Goal: Task Accomplishment & Management: Use online tool/utility

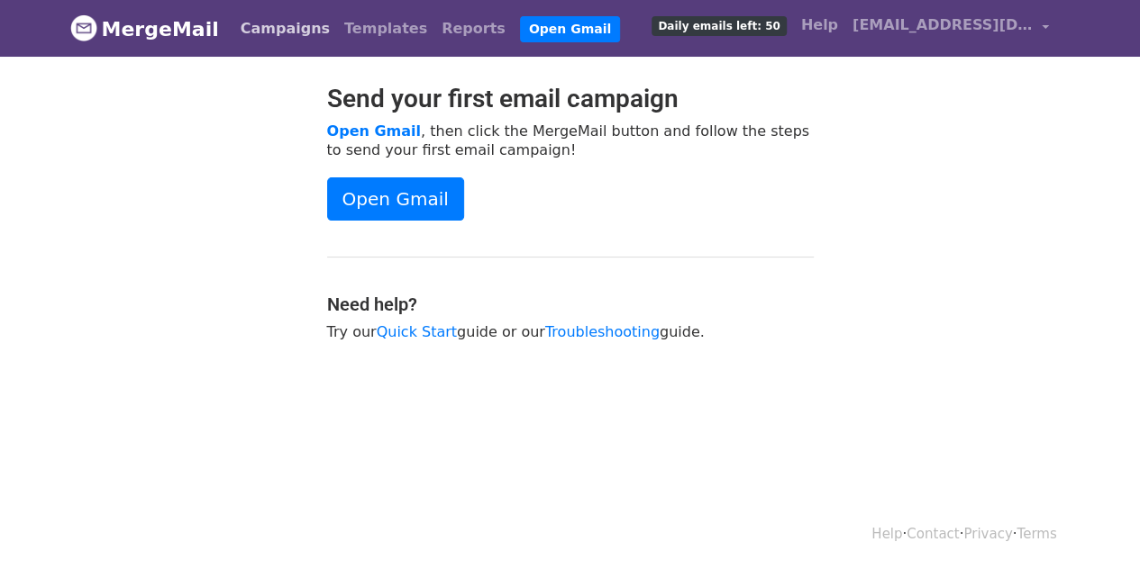
click at [259, 37] on link "Campaigns" at bounding box center [285, 29] width 104 height 36
click at [272, 25] on link "Campaigns" at bounding box center [285, 29] width 104 height 36
click at [339, 21] on link "Templates" at bounding box center [385, 29] width 97 height 36
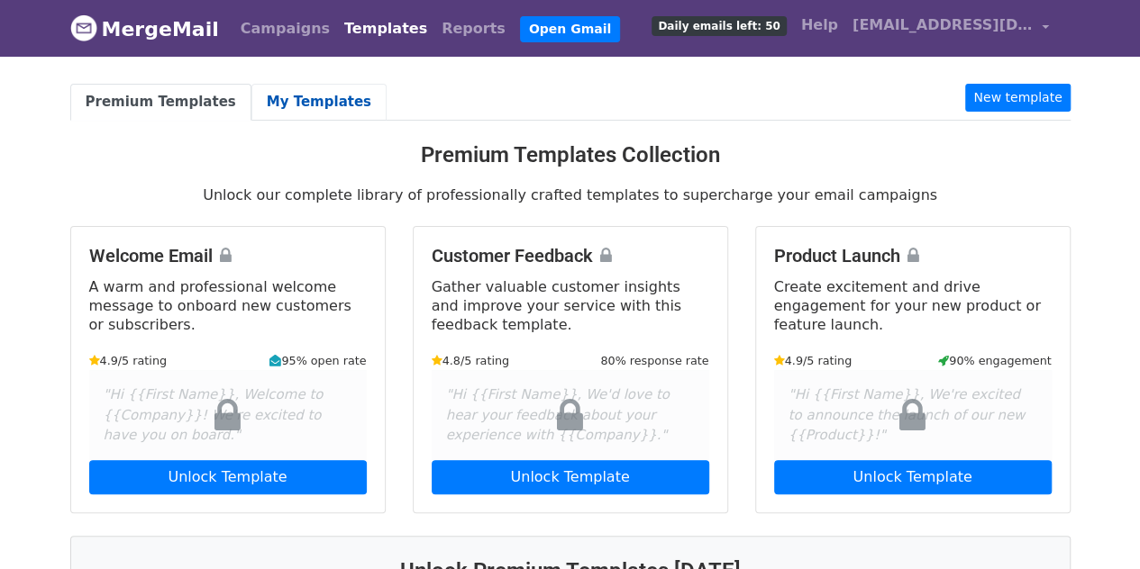
click at [305, 97] on link "My Templates" at bounding box center [318, 102] width 135 height 37
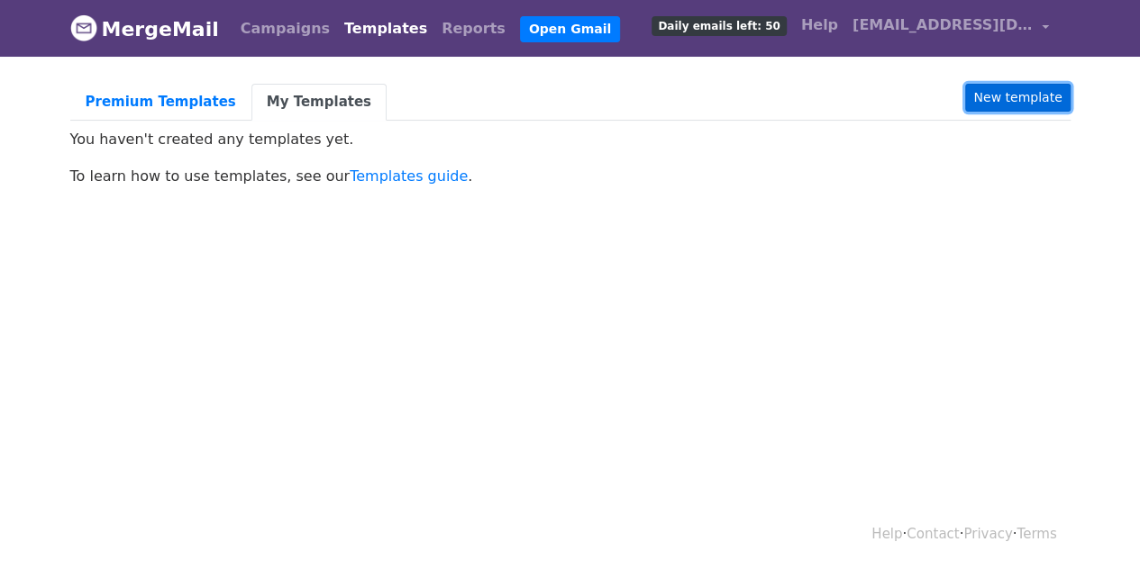
click at [1020, 85] on link "New template" at bounding box center [1017, 98] width 105 height 28
click at [1021, 105] on link "New template" at bounding box center [1017, 98] width 105 height 28
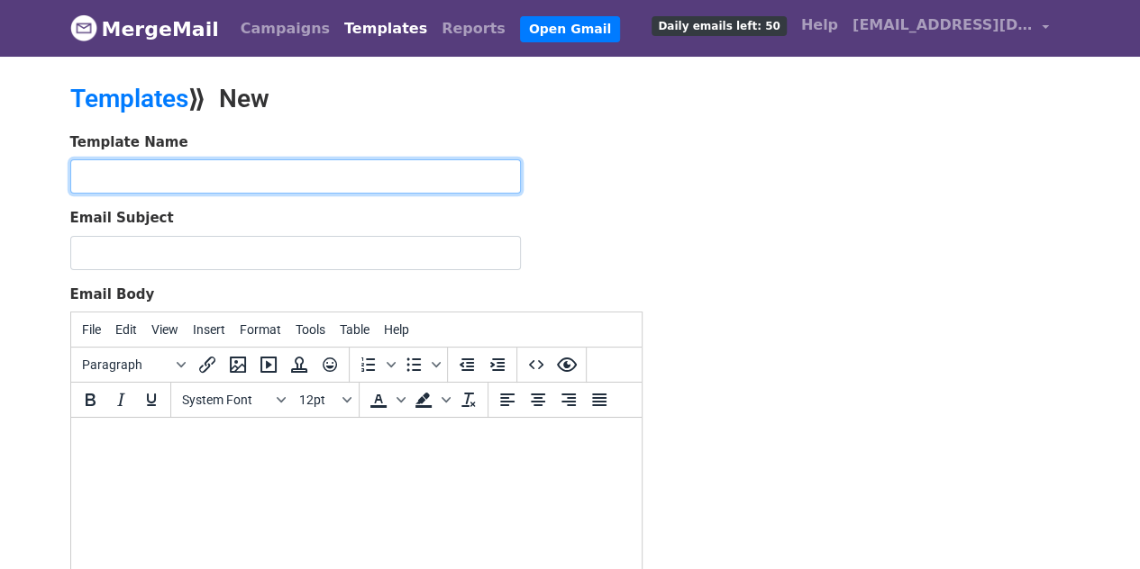
click at [343, 179] on input "text" at bounding box center [295, 176] width 450 height 34
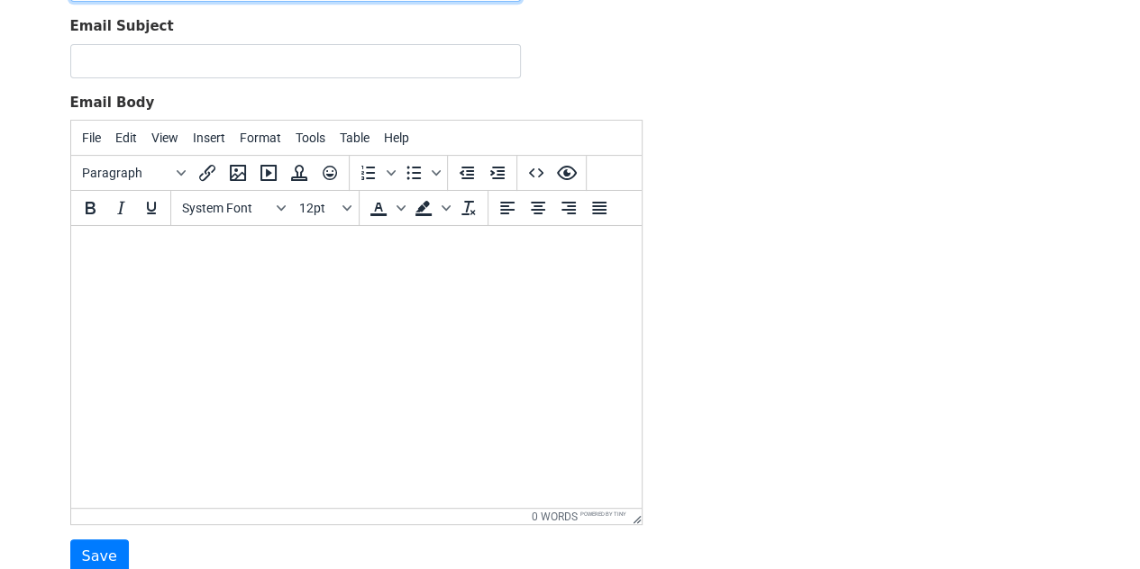
scroll to position [193, 0]
type input "Intake Email"
click at [187, 268] on html at bounding box center [355, 249] width 570 height 49
paste body
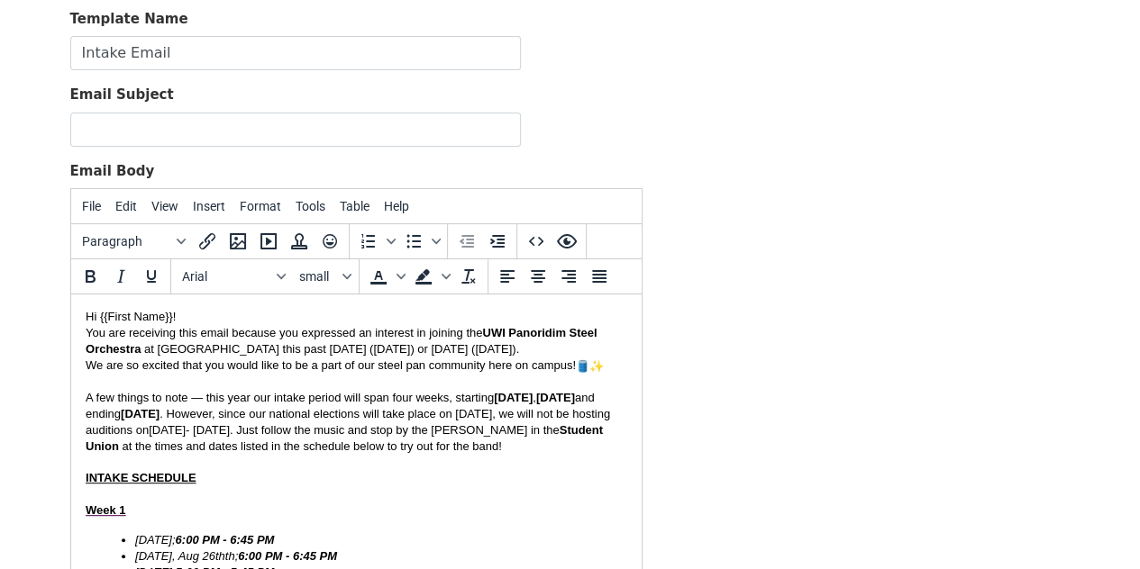
scroll to position [96, 0]
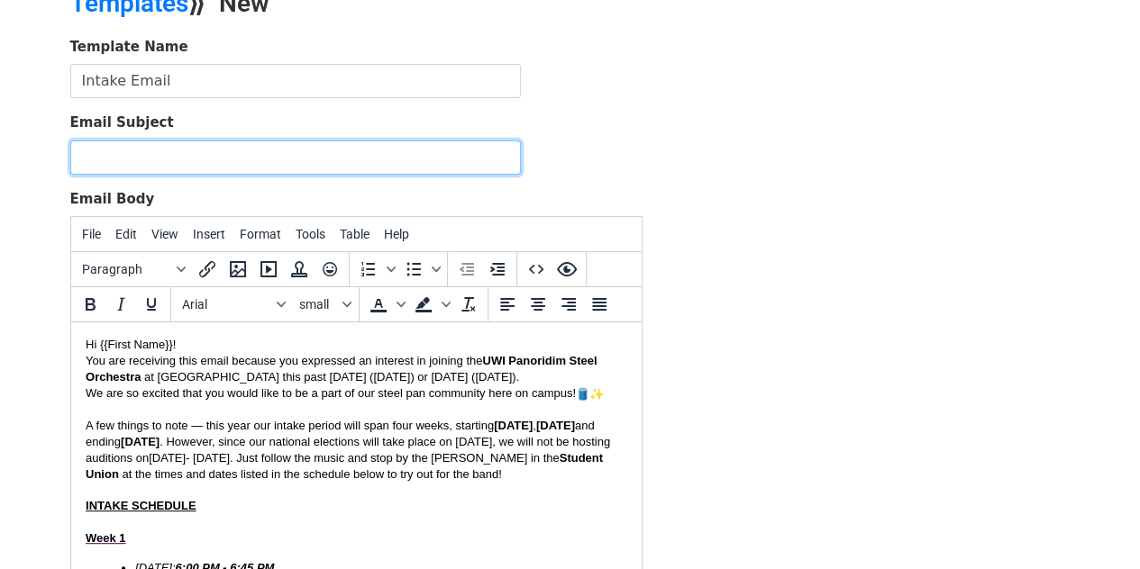
click at [151, 149] on input "Email Subject" at bounding box center [295, 158] width 450 height 34
type input "["
paste input "🛢️😁"
click at [379, 152] on input "{{First Name}}, Come Audition for Panoridim! 🛢️😁" at bounding box center [295, 158] width 450 height 34
paste input "🛢️😁"
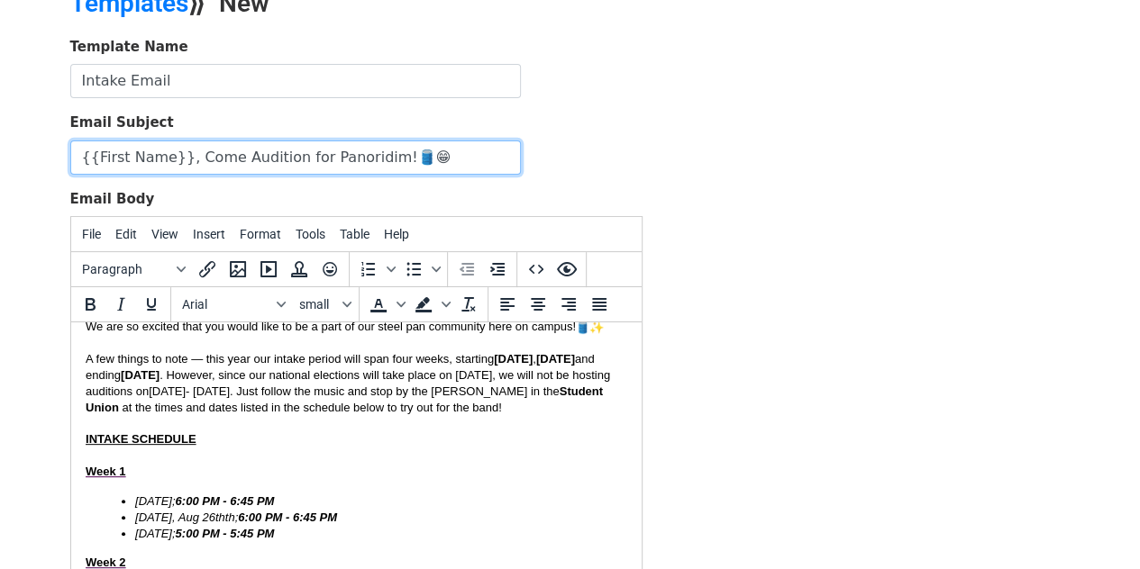
scroll to position [66, 0]
type input "{{First Name}}, Come Audition for Panoridim!🛢️😁"
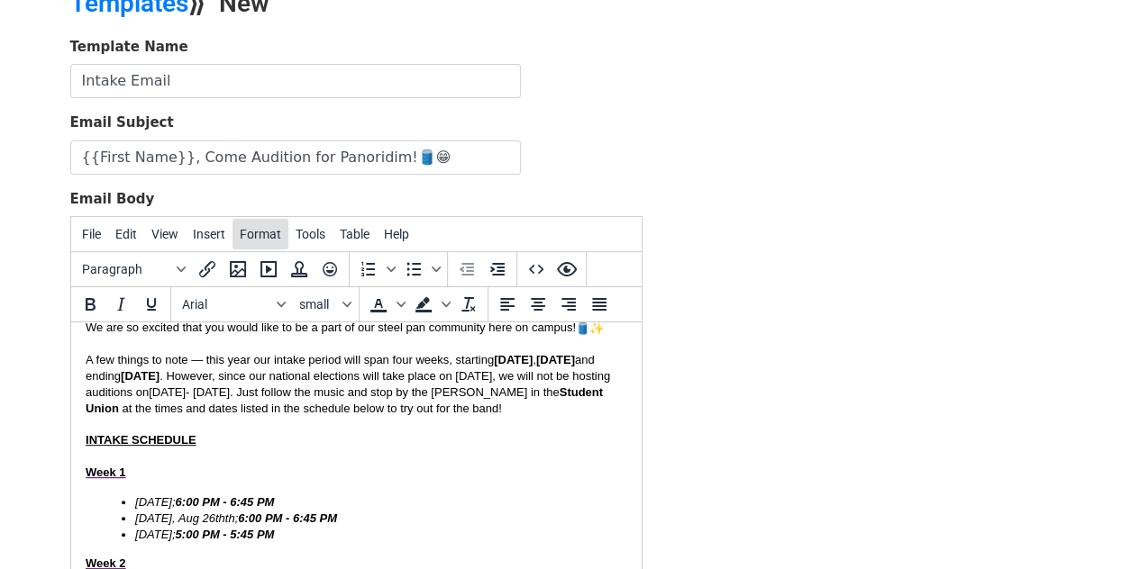
click at [263, 232] on span "Format" at bounding box center [260, 234] width 41 height 14
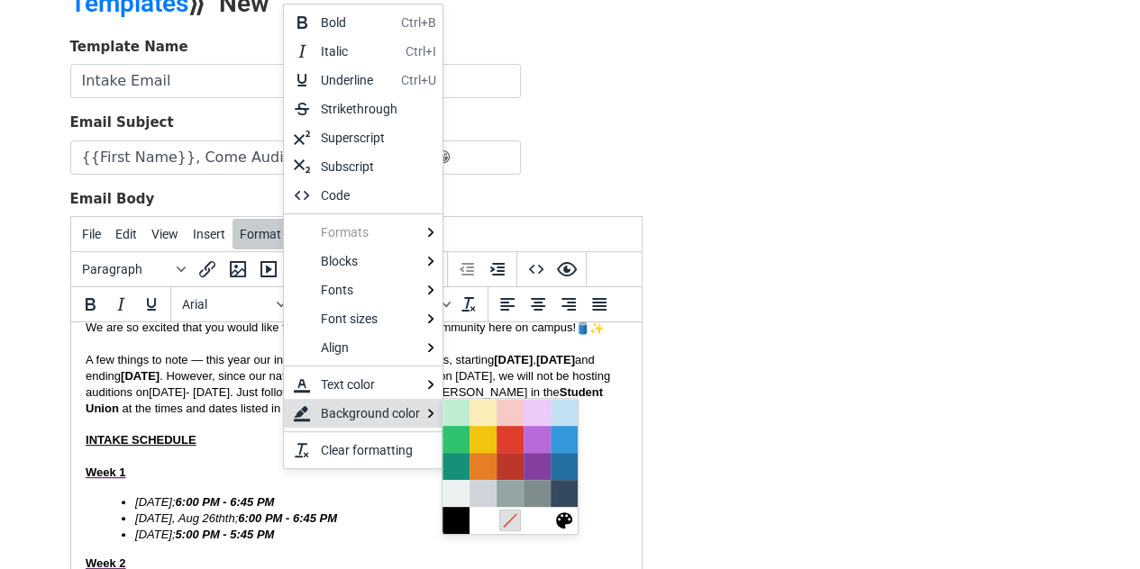
click at [510, 520] on icon at bounding box center [510, 520] width 17 height 17
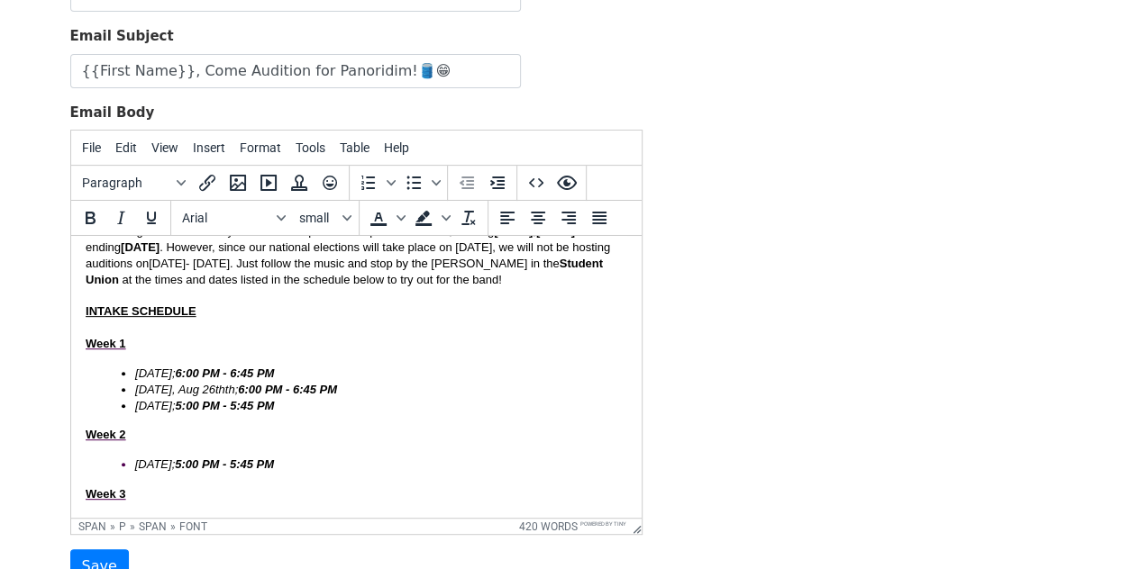
scroll to position [0, 0]
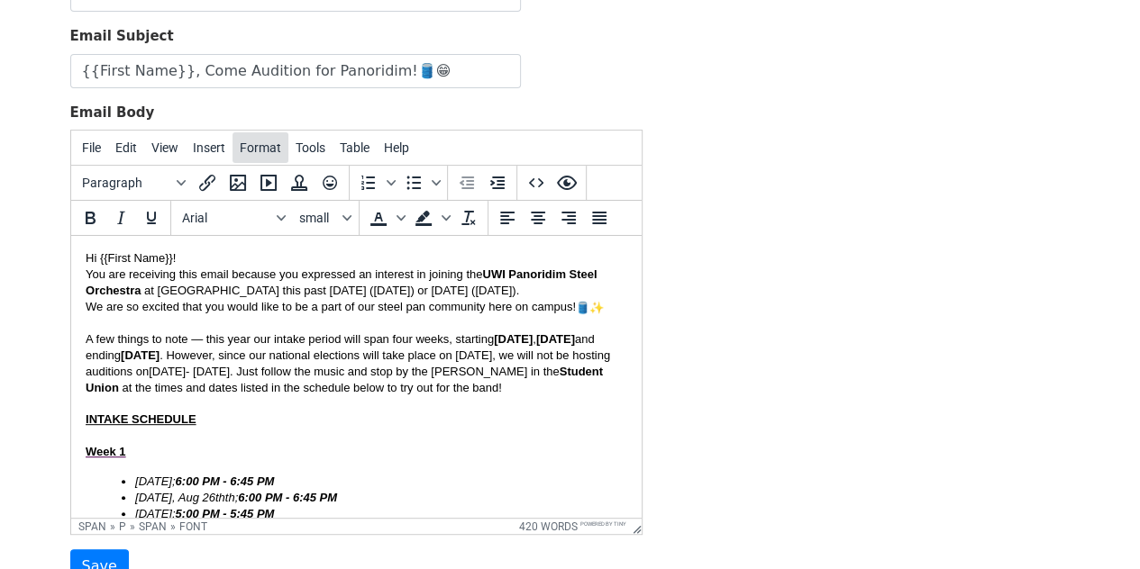
click at [259, 149] on span "Format" at bounding box center [260, 148] width 41 height 14
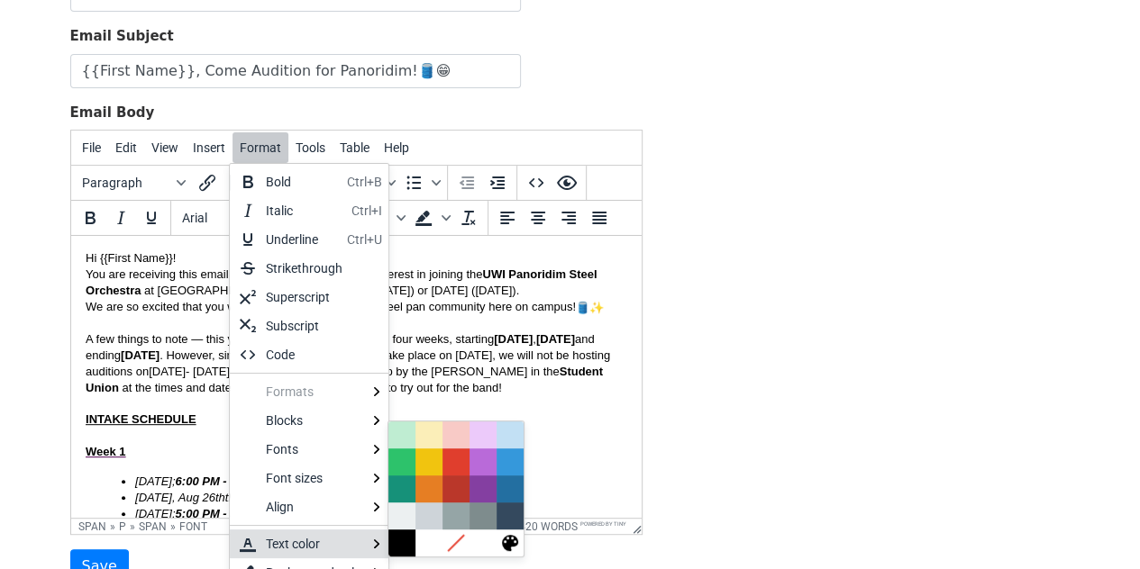
scroll to position [14, 0]
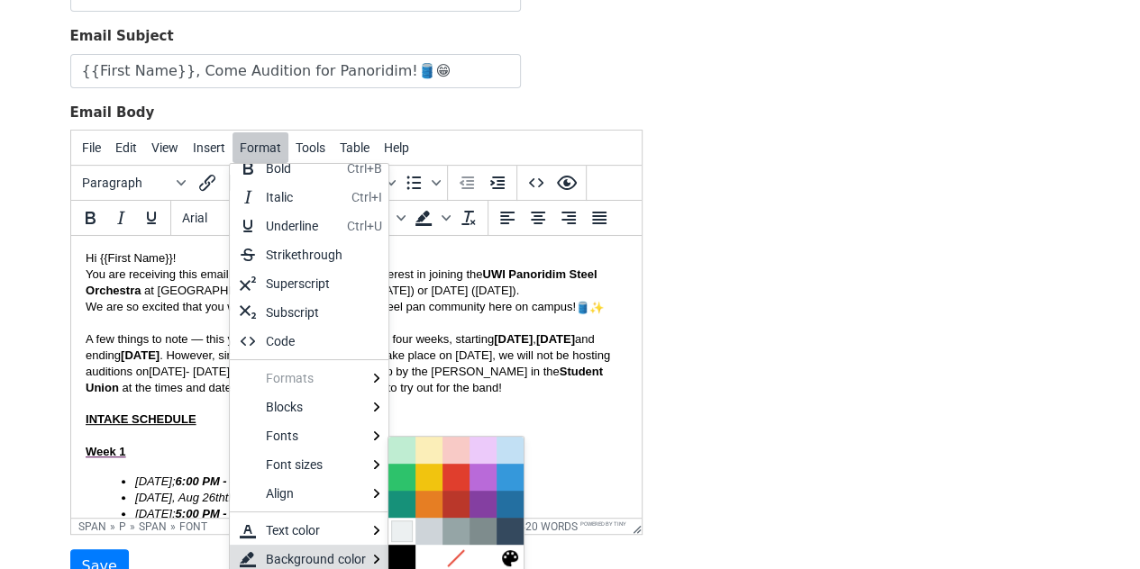
click at [396, 525] on div at bounding box center [402, 532] width 22 height 22
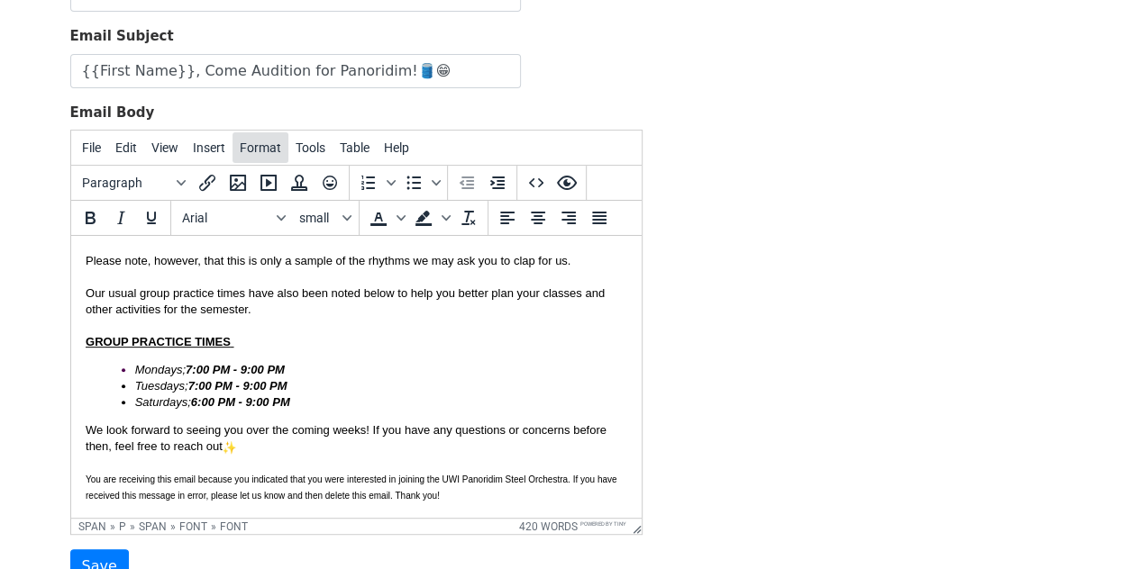
click at [268, 147] on span "Format" at bounding box center [260, 148] width 41 height 14
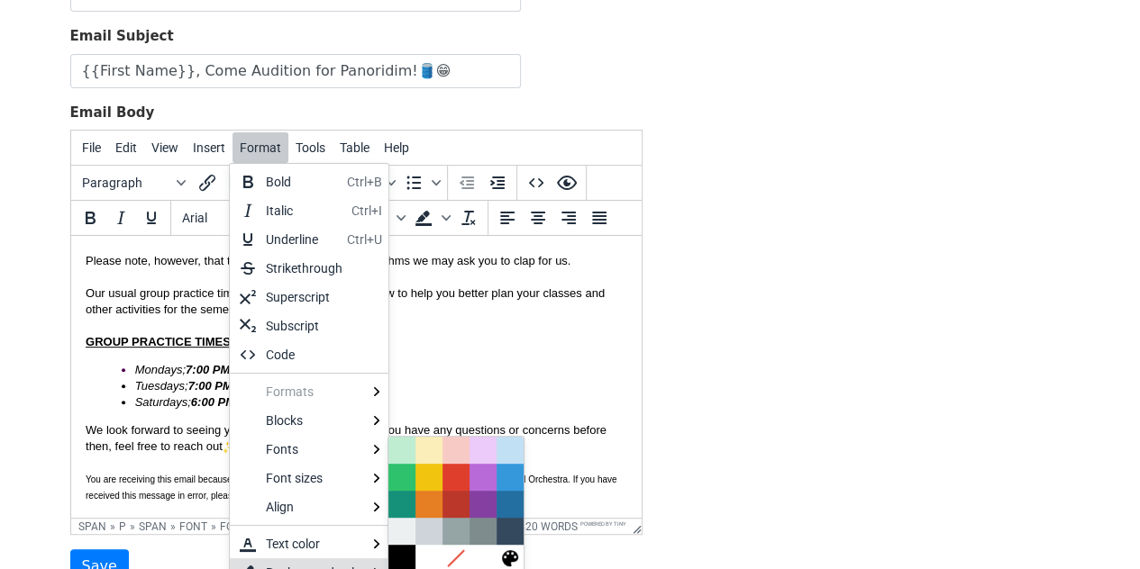
scroll to position [14, 0]
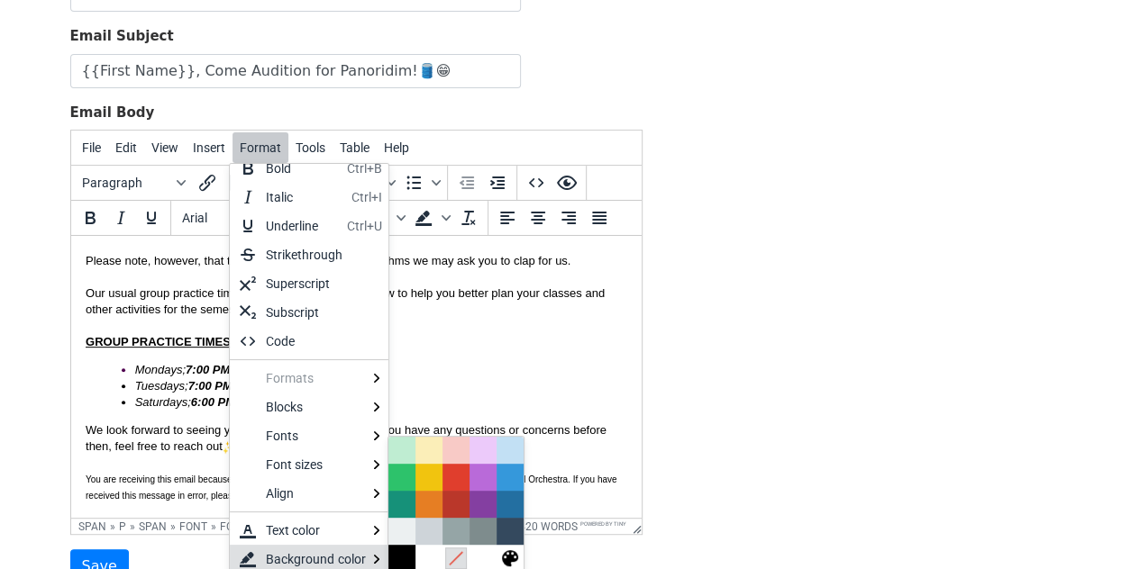
click at [466, 551] on div at bounding box center [456, 559] width 22 height 22
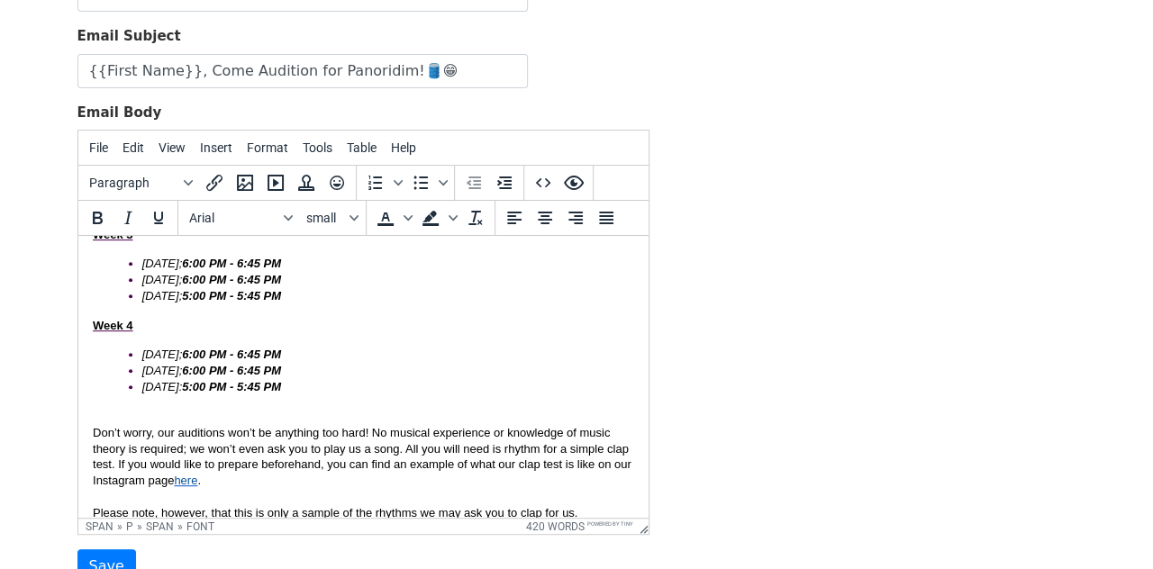
scroll to position [368, 0]
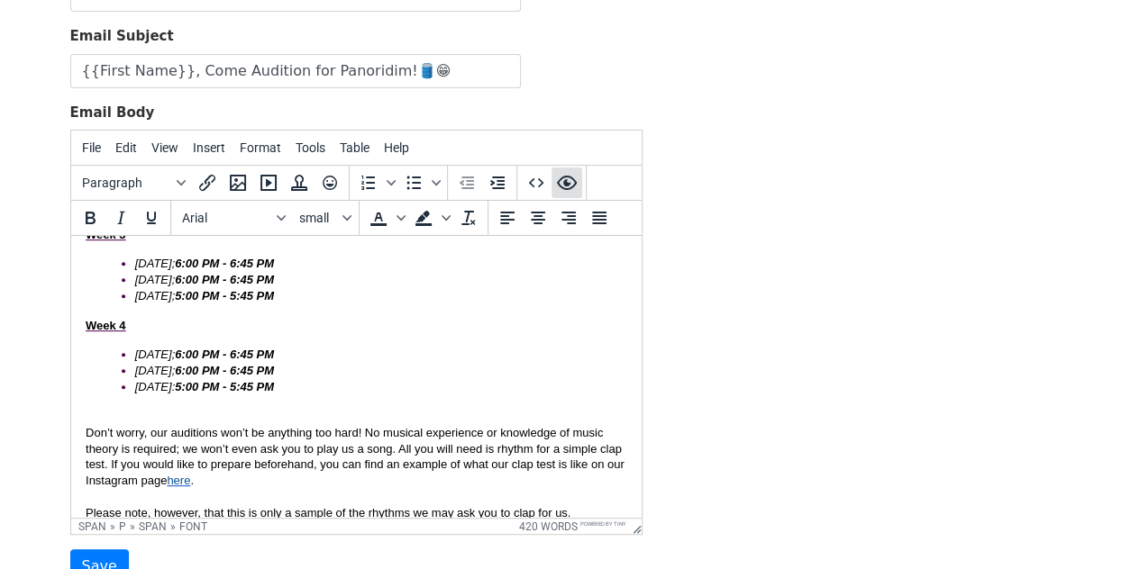
click at [562, 187] on icon "Preview" at bounding box center [567, 183] width 22 height 22
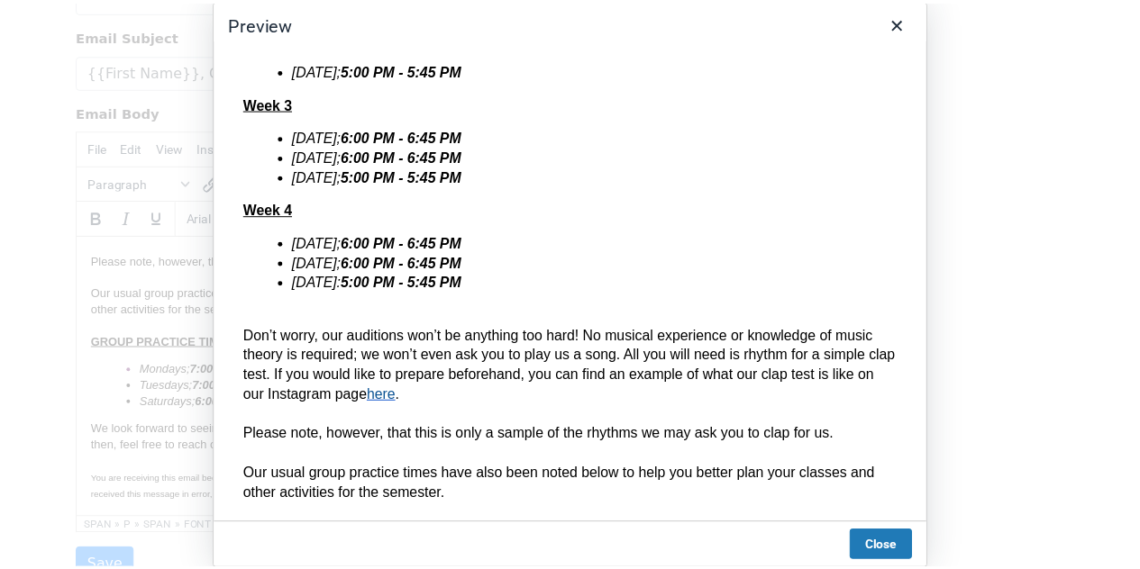
scroll to position [385, 0]
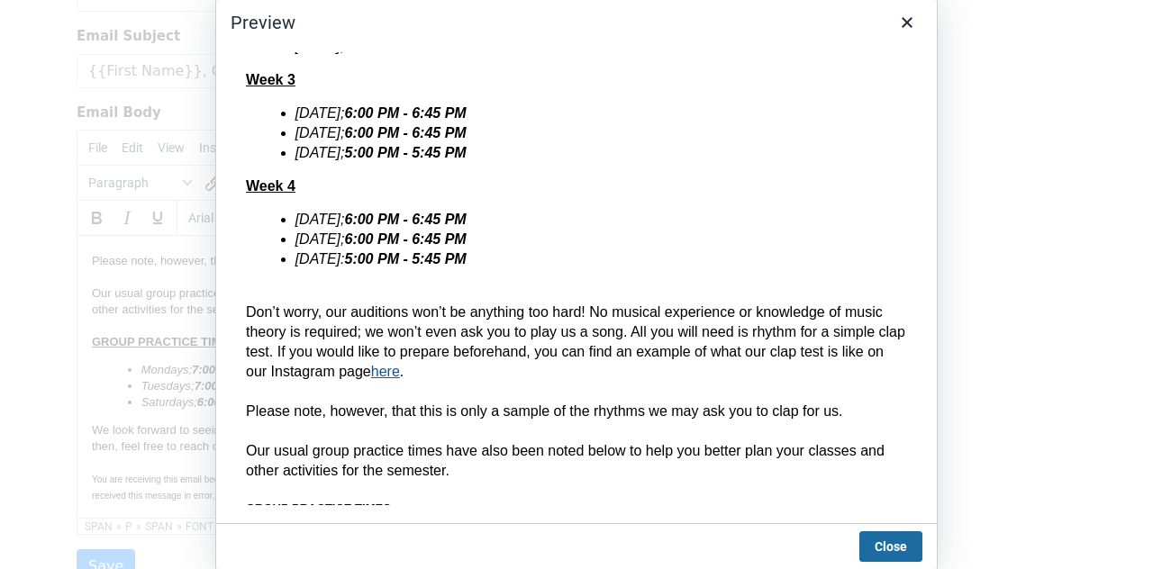
click at [872, 554] on button "Close" at bounding box center [891, 547] width 63 height 31
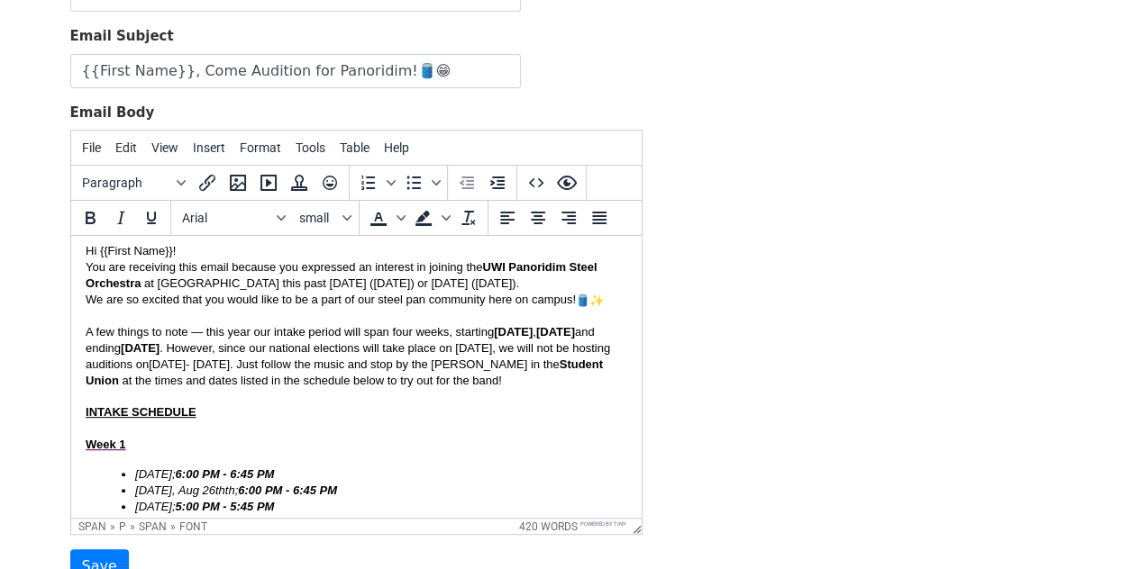
scroll to position [0, 0]
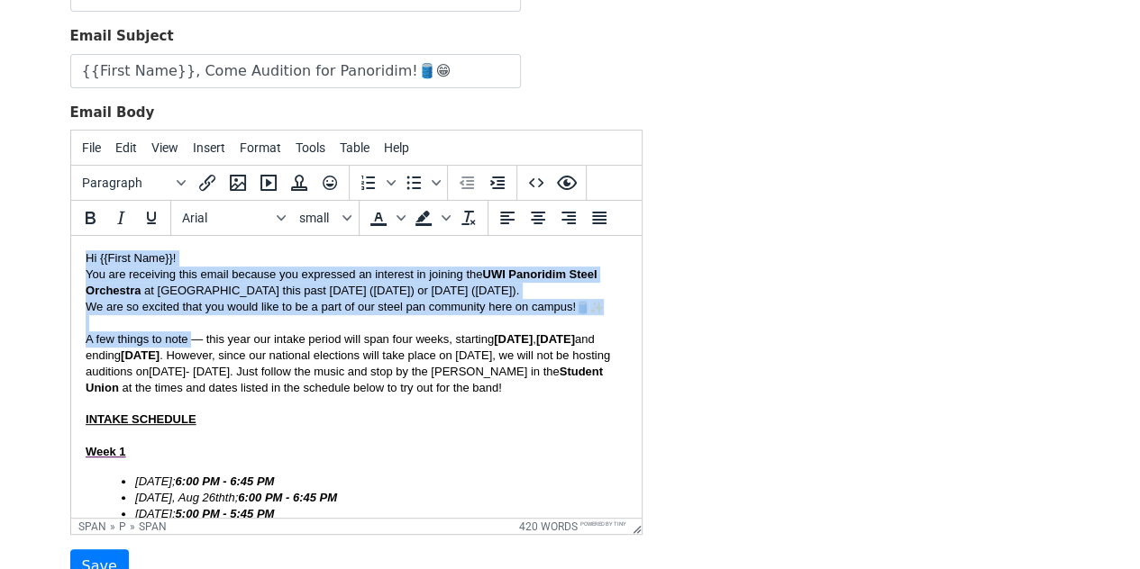
drag, startPoint x: 85, startPoint y: 259, endPoint x: 227, endPoint y: 374, distance: 182.6
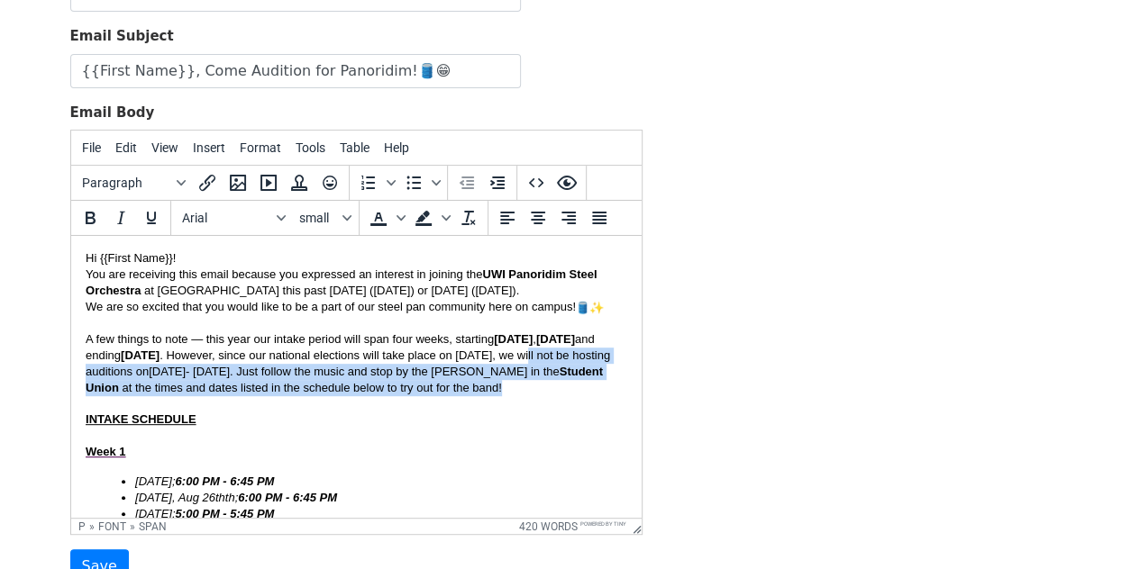
drag, startPoint x: 229, startPoint y: 375, endPoint x: 261, endPoint y: 423, distance: 58.5
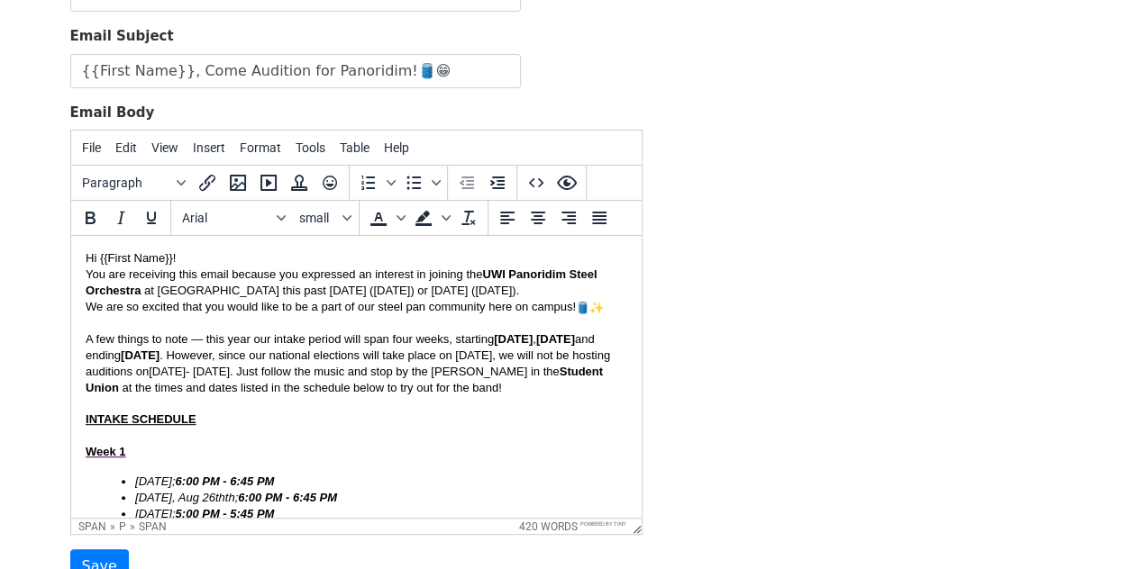
click at [108, 279] on span "You are receiving this email because you expressed an interest in joining the" at bounding box center [283, 275] width 396 height 14
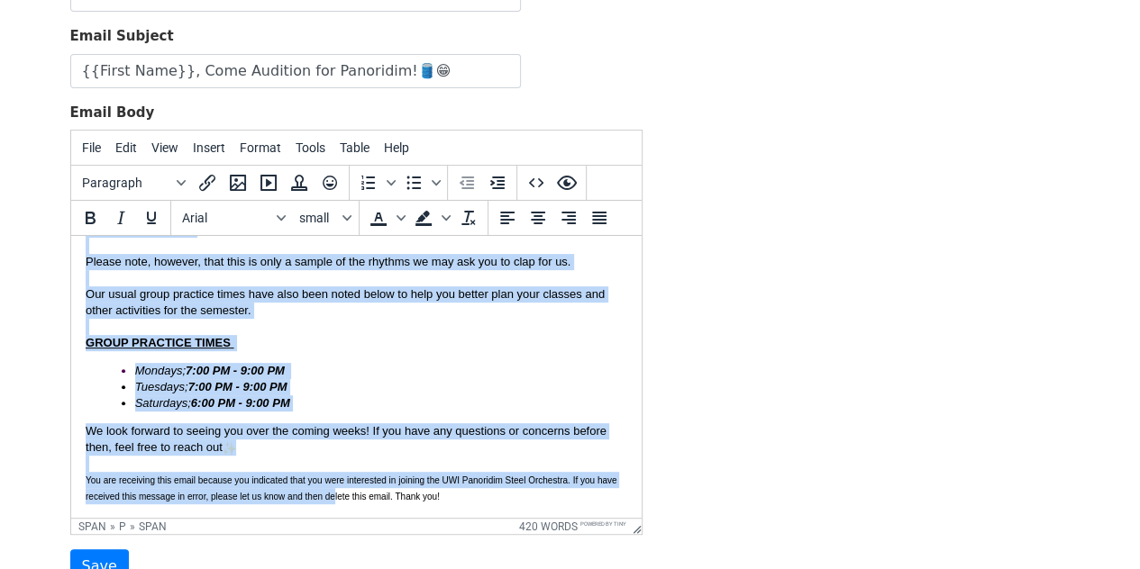
scroll to position [634, 0]
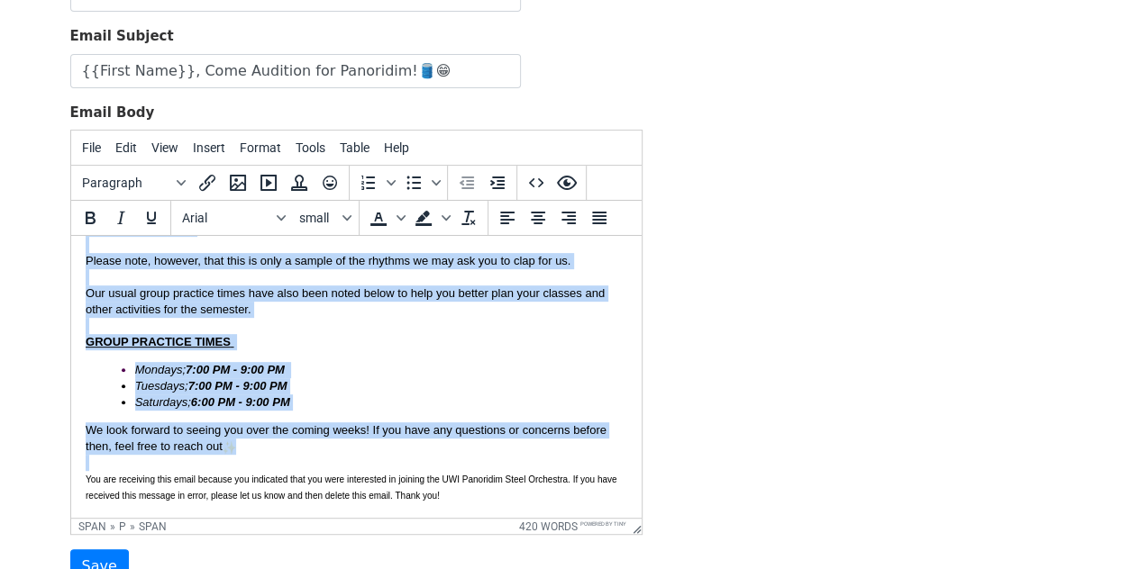
drag, startPoint x: 85, startPoint y: 258, endPoint x: 359, endPoint y: 456, distance: 338.1
click at [359, 456] on body "Hi {{First Name}}! You are receiving this email because you expressed an intere…" at bounding box center [355, 67] width 541 height 873
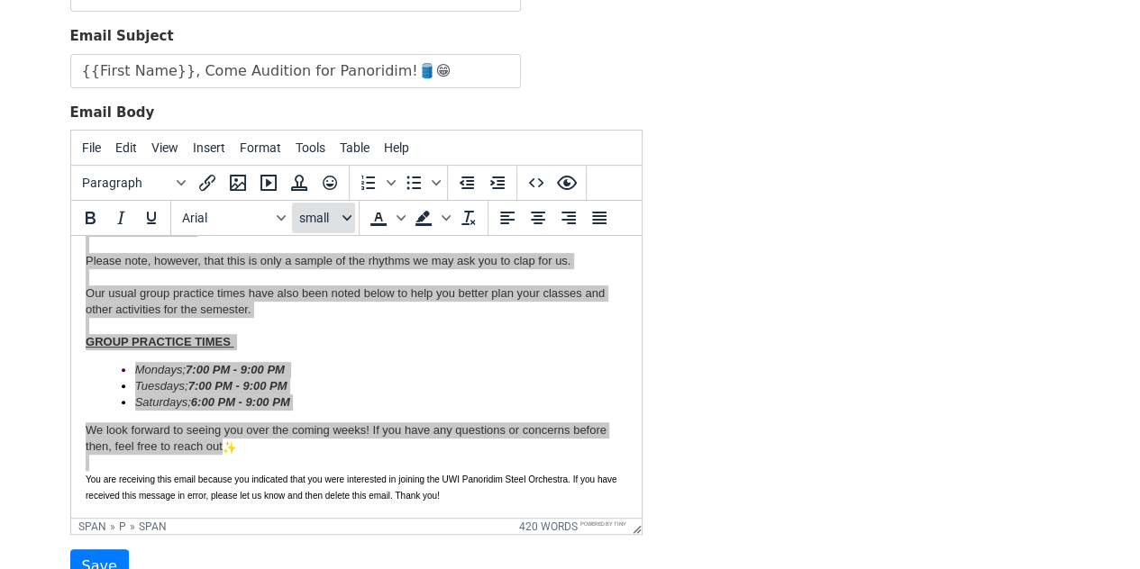
click at [325, 212] on span "small" at bounding box center [319, 218] width 40 height 14
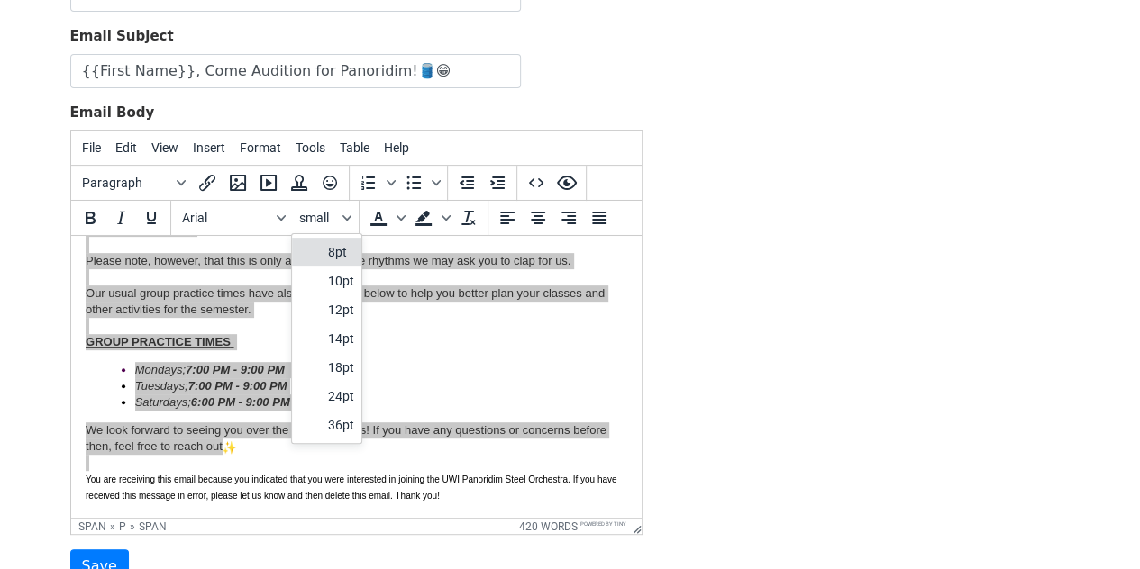
click at [328, 255] on div "8pt" at bounding box center [341, 252] width 26 height 22
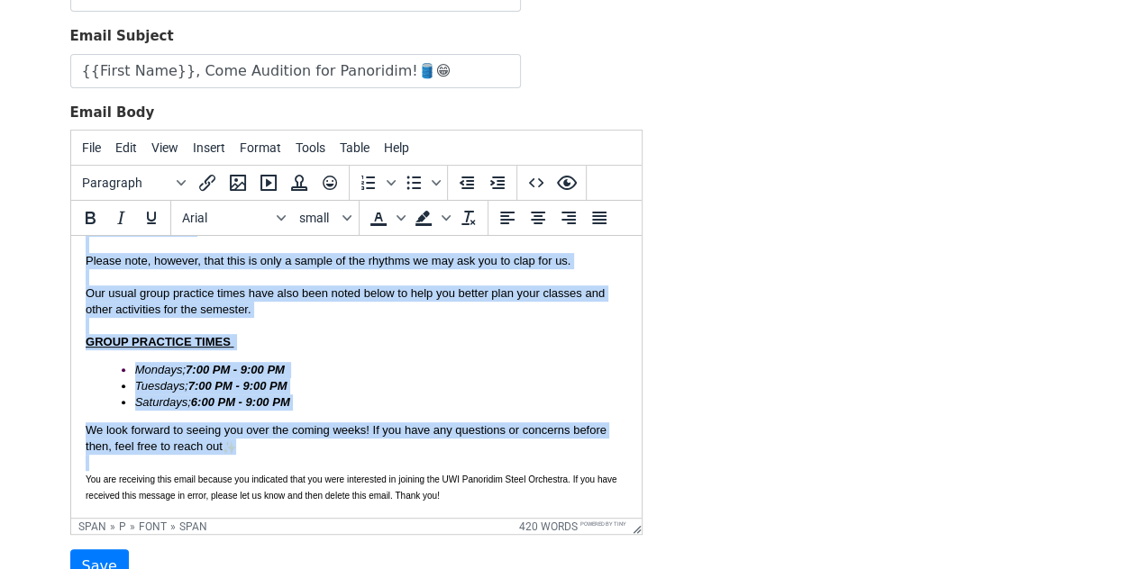
scroll to position [556, 0]
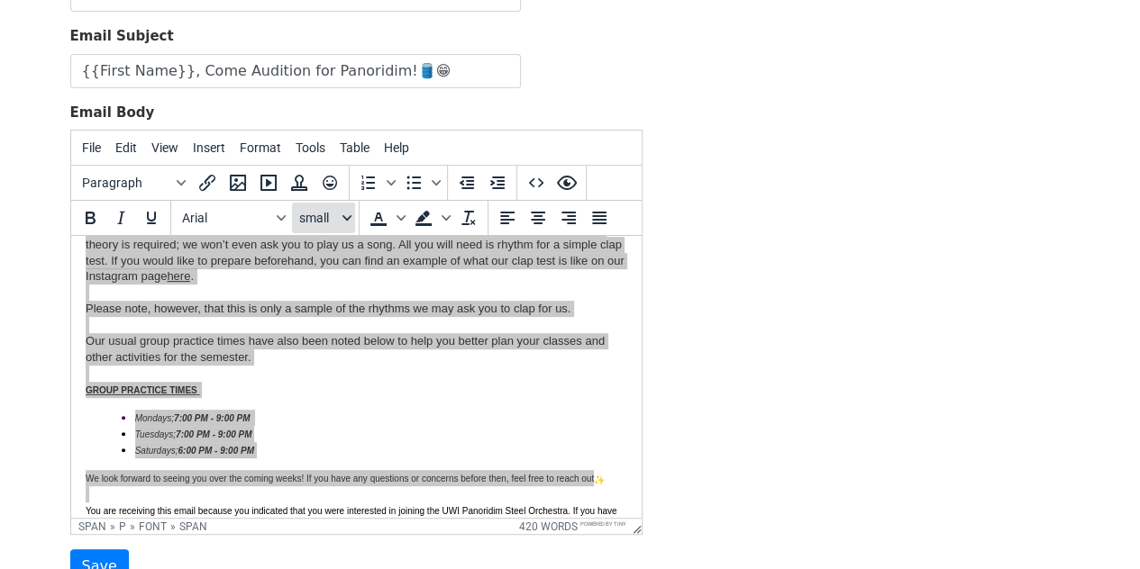
click at [332, 211] on span "small" at bounding box center [319, 218] width 40 height 14
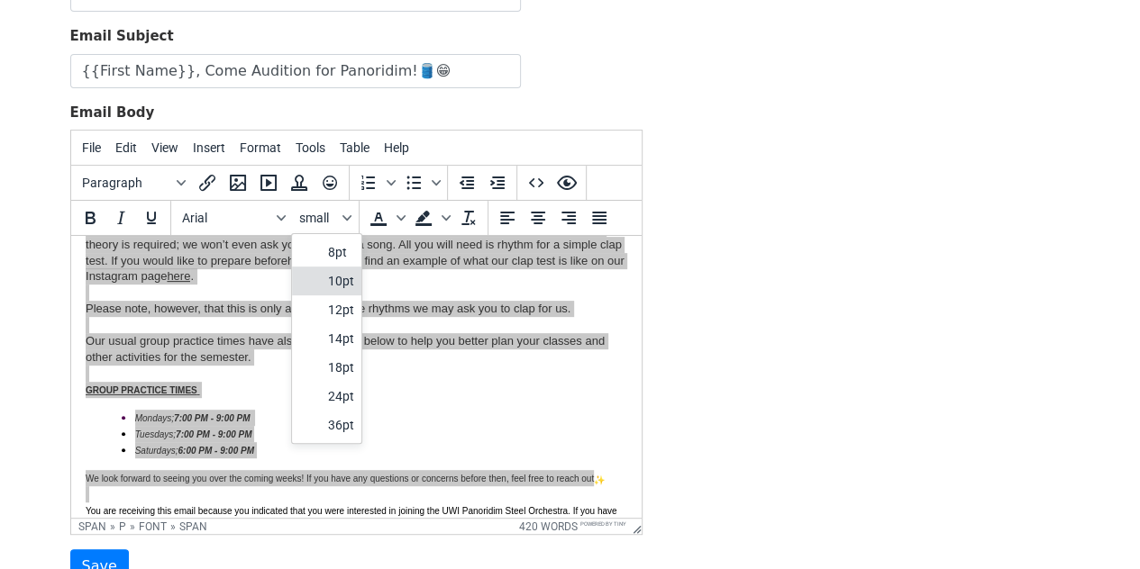
click at [335, 277] on div "10pt" at bounding box center [341, 281] width 26 height 22
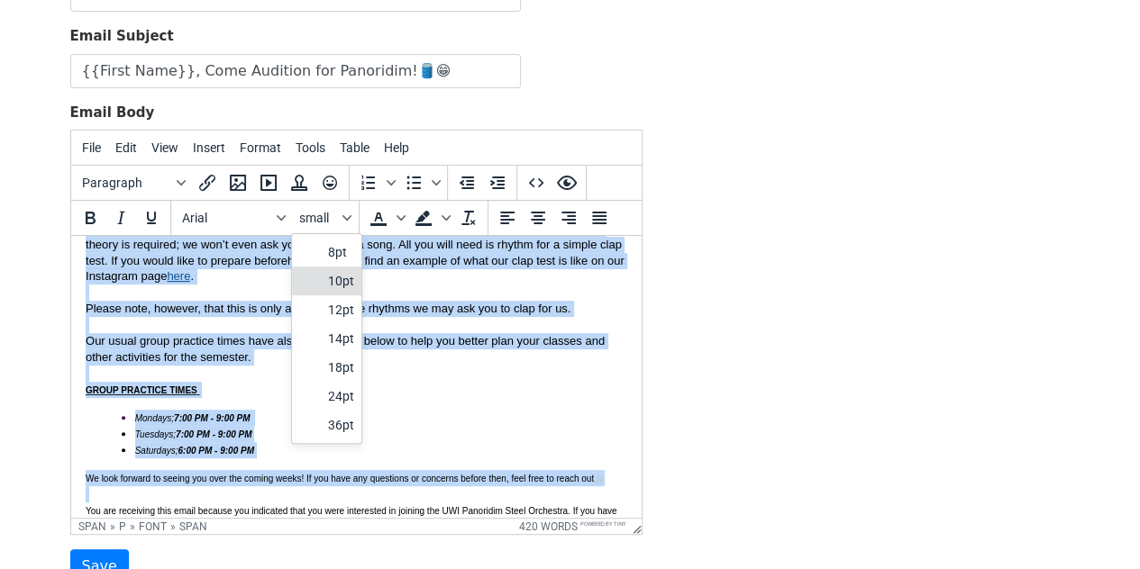
scroll to position [555, 0]
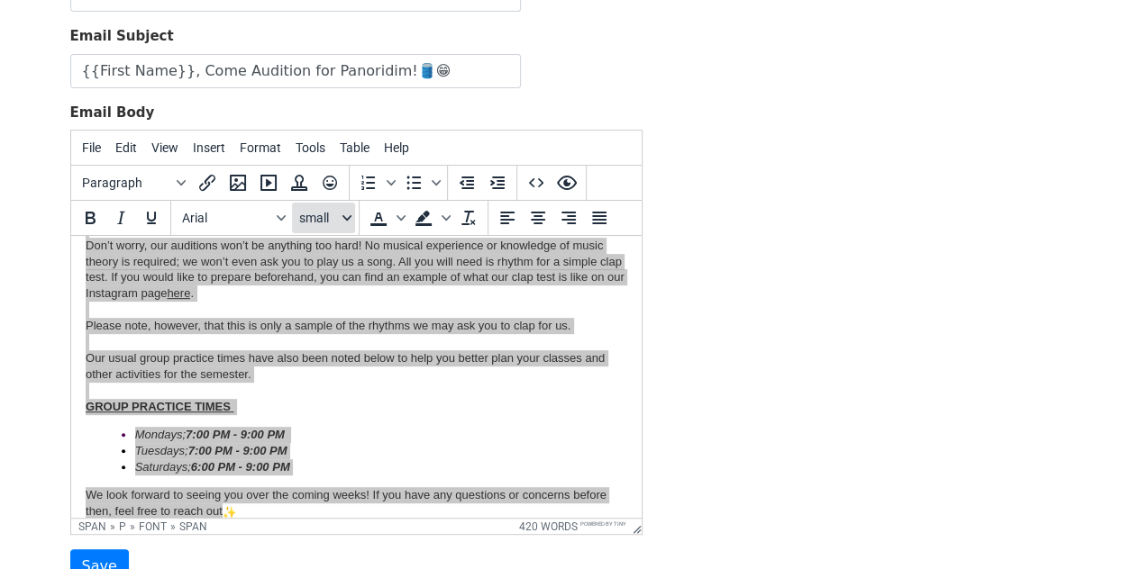
click at [330, 214] on span "small" at bounding box center [319, 218] width 40 height 14
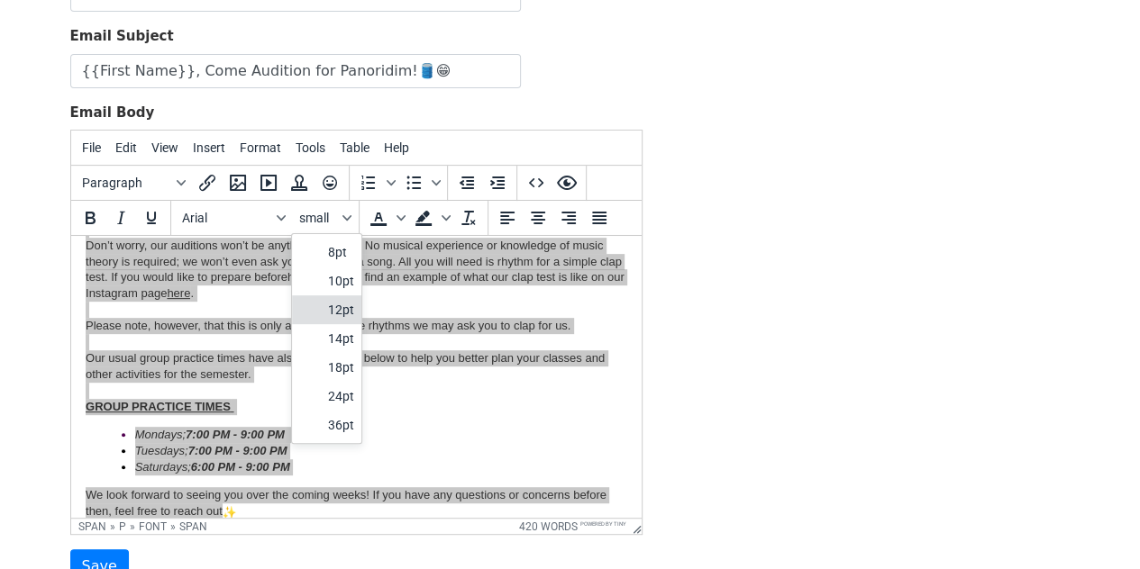
click at [332, 299] on div "12pt" at bounding box center [341, 310] width 26 height 22
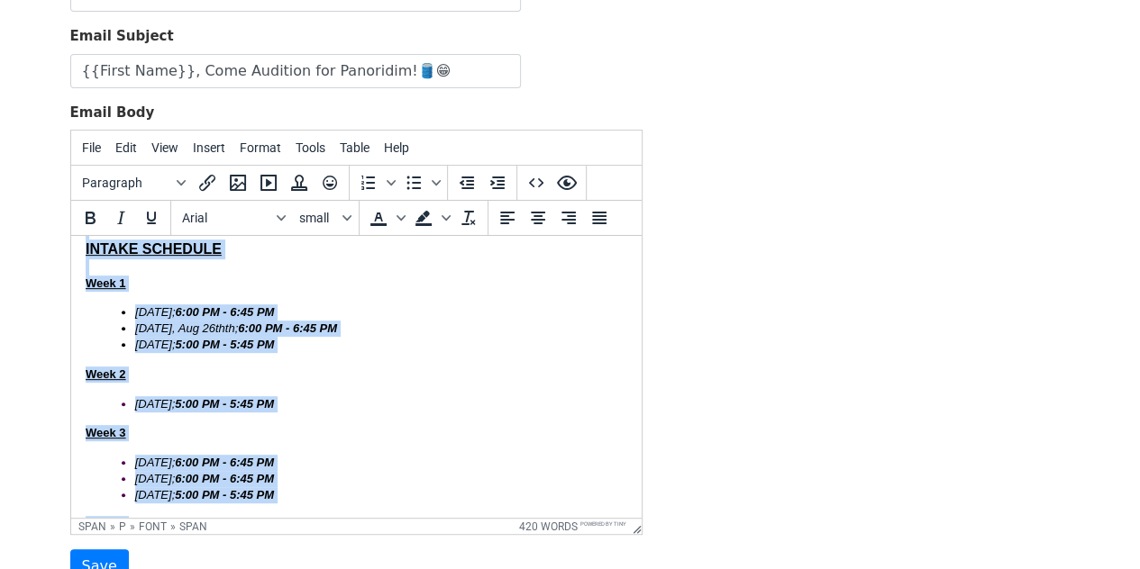
scroll to position [259, 0]
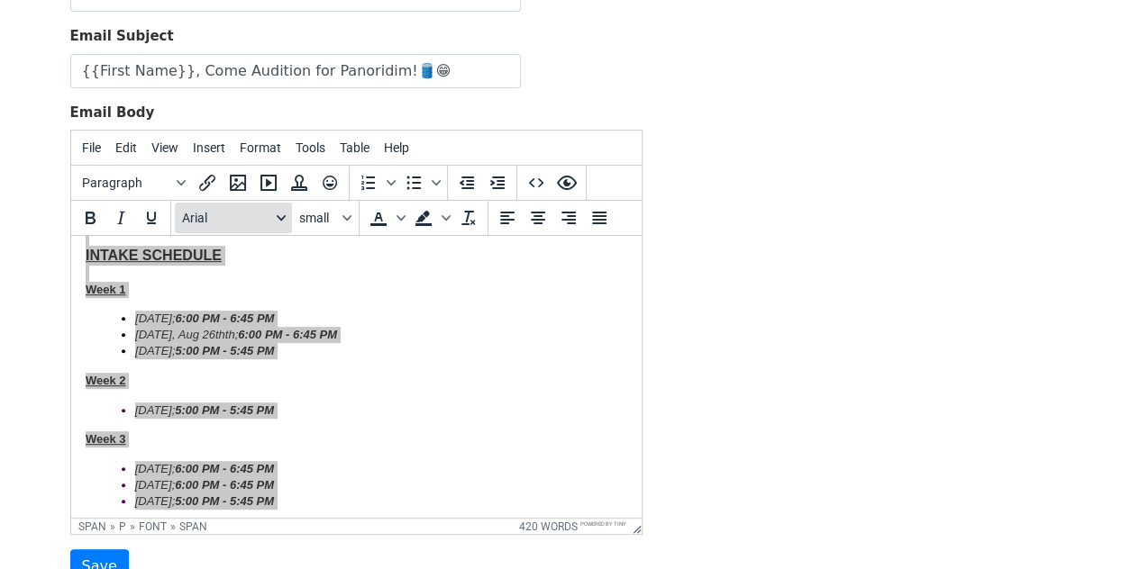
click at [260, 215] on span "Arial" at bounding box center [226, 218] width 88 height 14
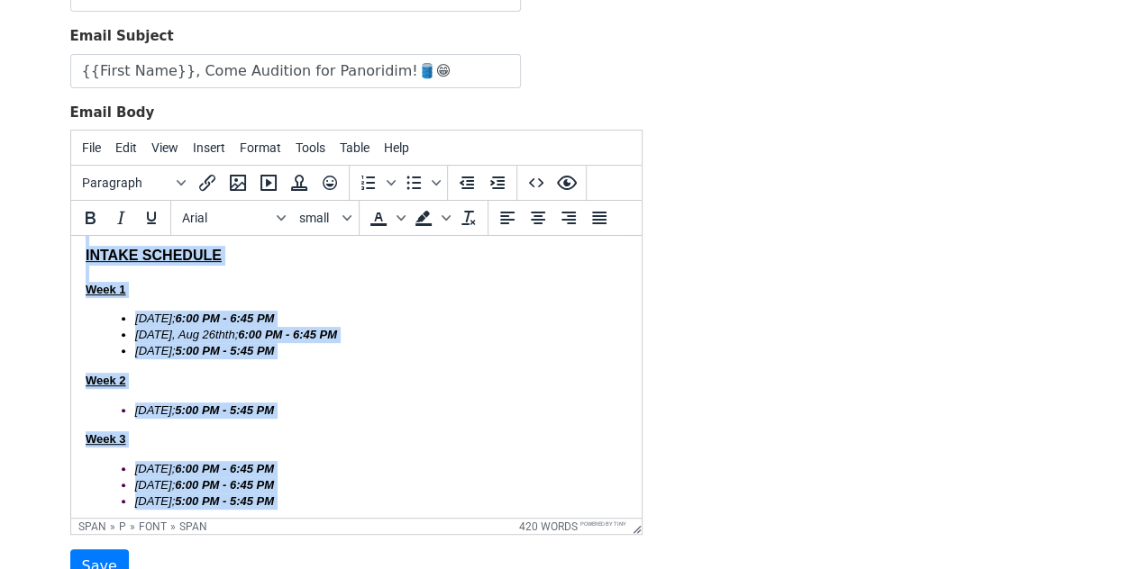
click at [528, 298] on p "Week 1" at bounding box center [355, 290] width 541 height 16
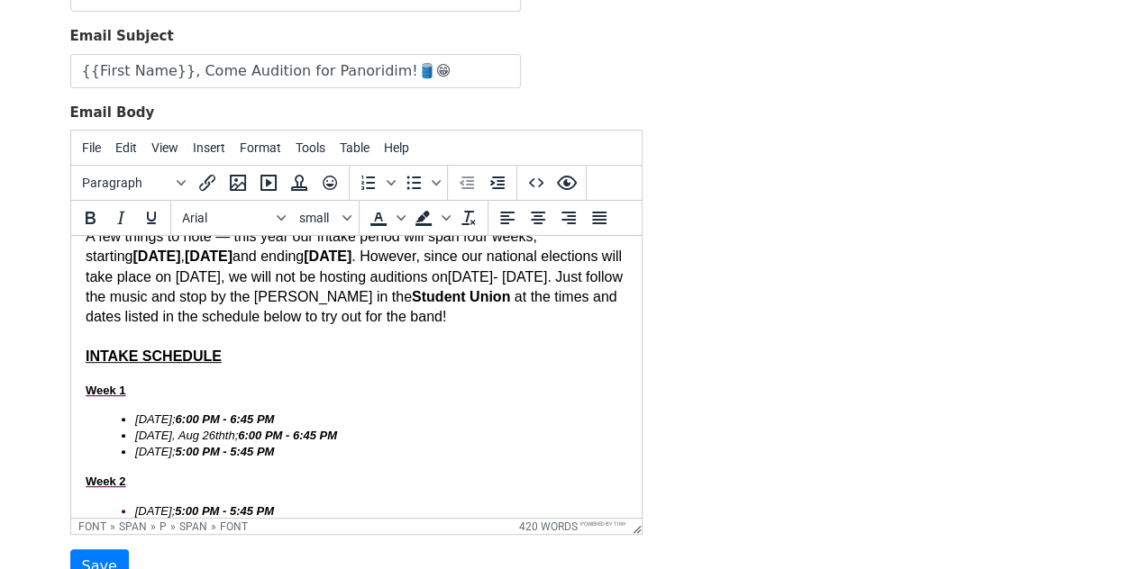
scroll to position [0, 0]
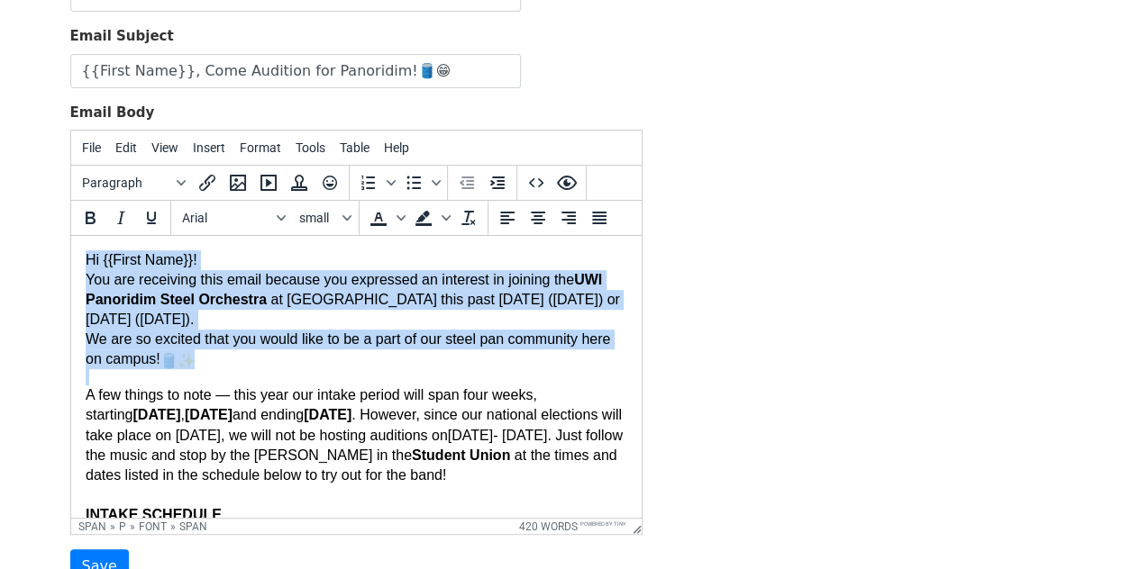
drag, startPoint x: 88, startPoint y: 259, endPoint x: 261, endPoint y: 384, distance: 213.0
click at [261, 384] on span "Hi {{First Name}}! You are receiving this email because you expressed an intere…" at bounding box center [355, 317] width 541 height 135
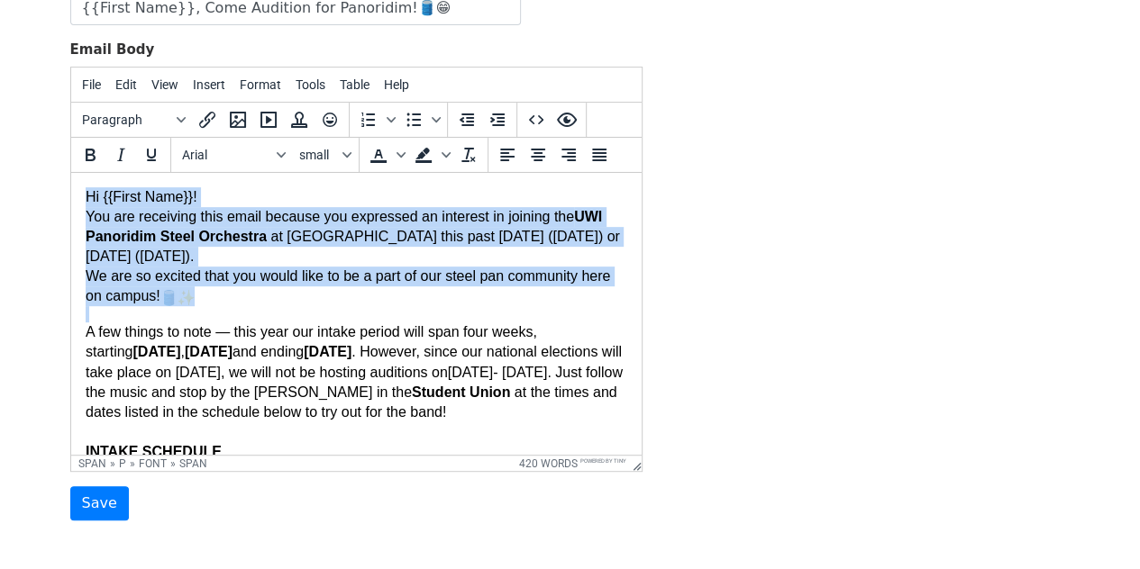
scroll to position [339, 0]
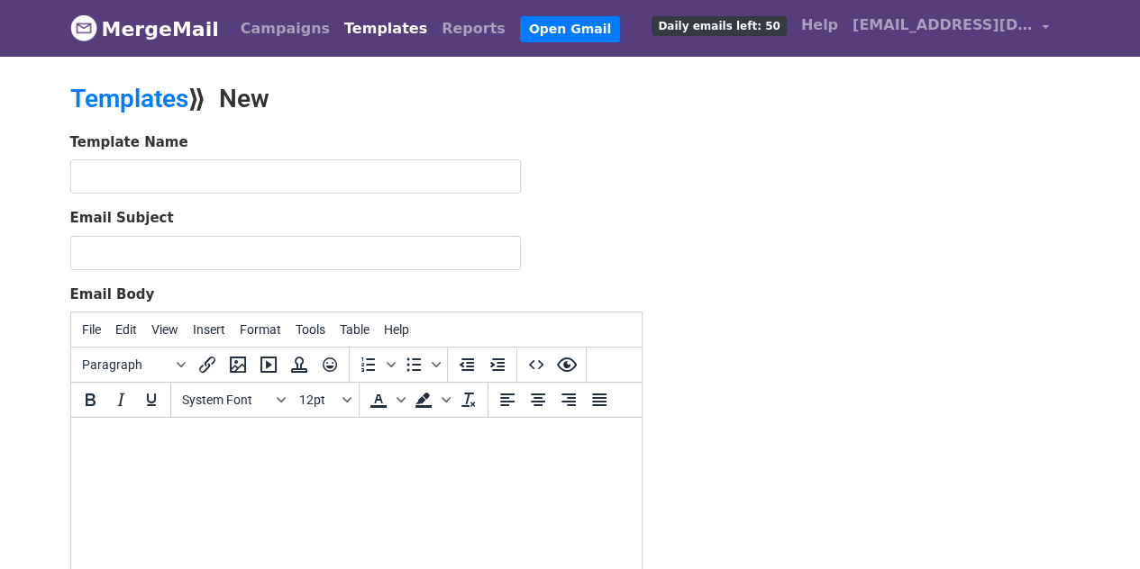
click at [114, 454] on html at bounding box center [355, 442] width 570 height 49
paste body
drag, startPoint x: 172, startPoint y: 453, endPoint x: 80, endPoint y: 443, distance: 92.4
click at [80, 443] on html at bounding box center [355, 446] width 570 height 57
click at [206, 249] on input "Email Subject" at bounding box center [295, 253] width 450 height 34
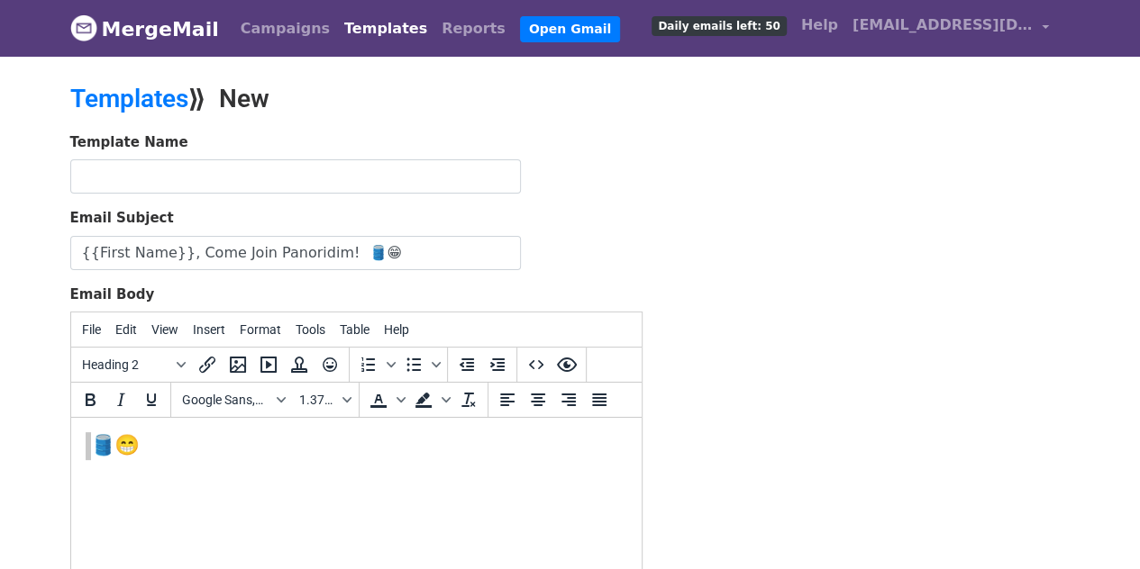
type input "{{First Name}}, Come Join Panoridim! 🛢️😁"
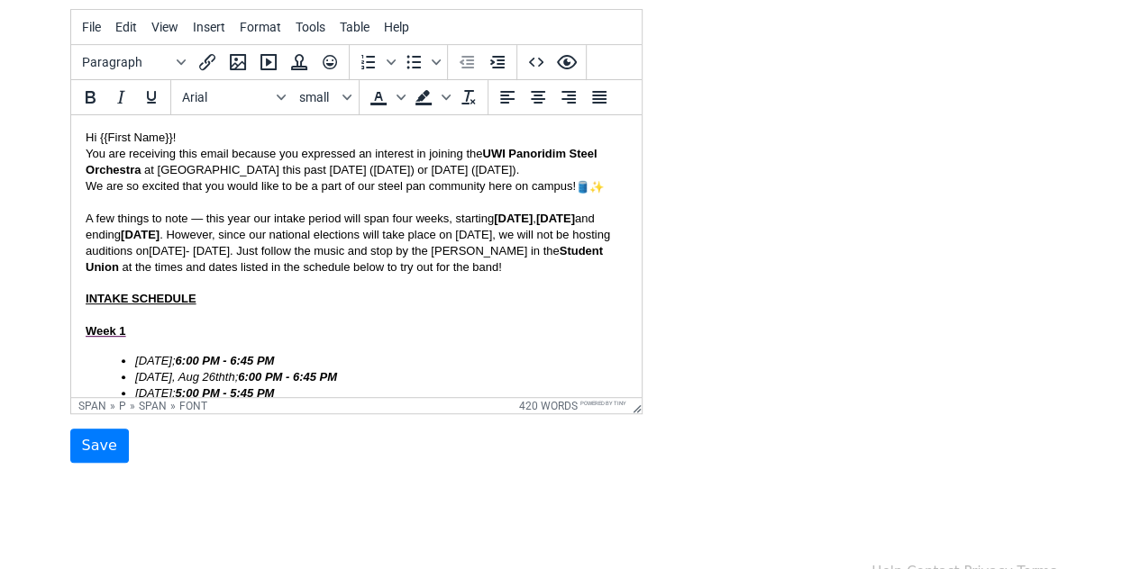
scroll to position [339, 0]
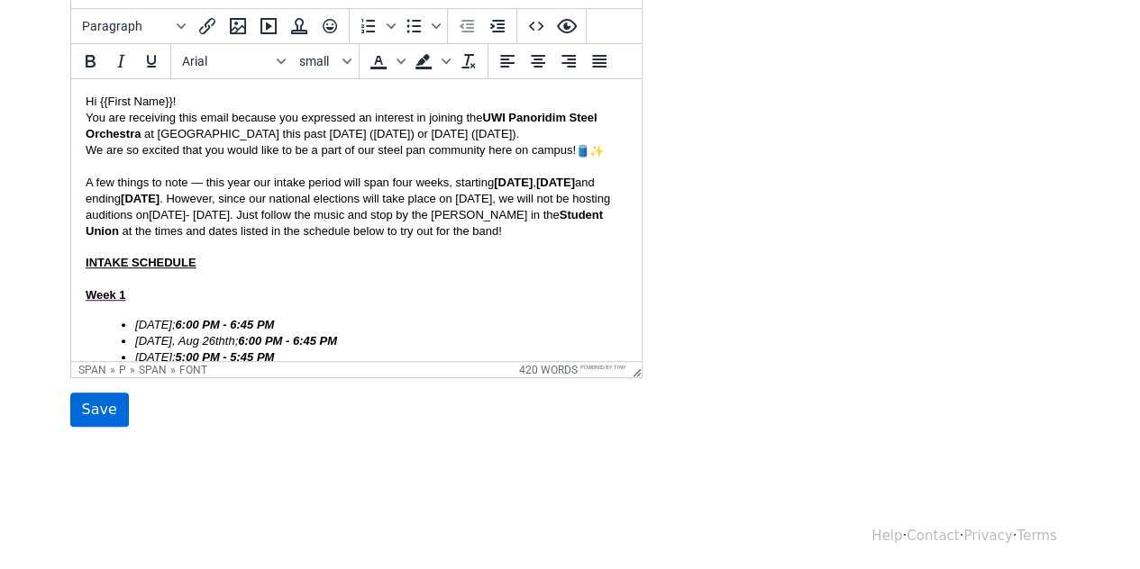
click at [89, 413] on input "Save" at bounding box center [99, 410] width 59 height 34
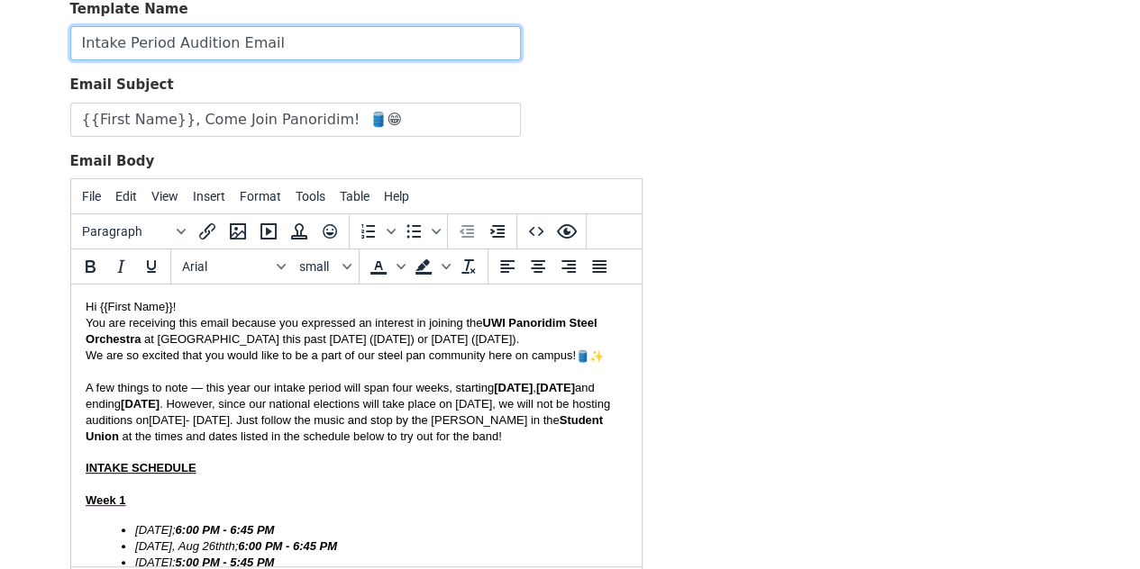
scroll to position [132, 0]
type input "Intake Period Audition Email"
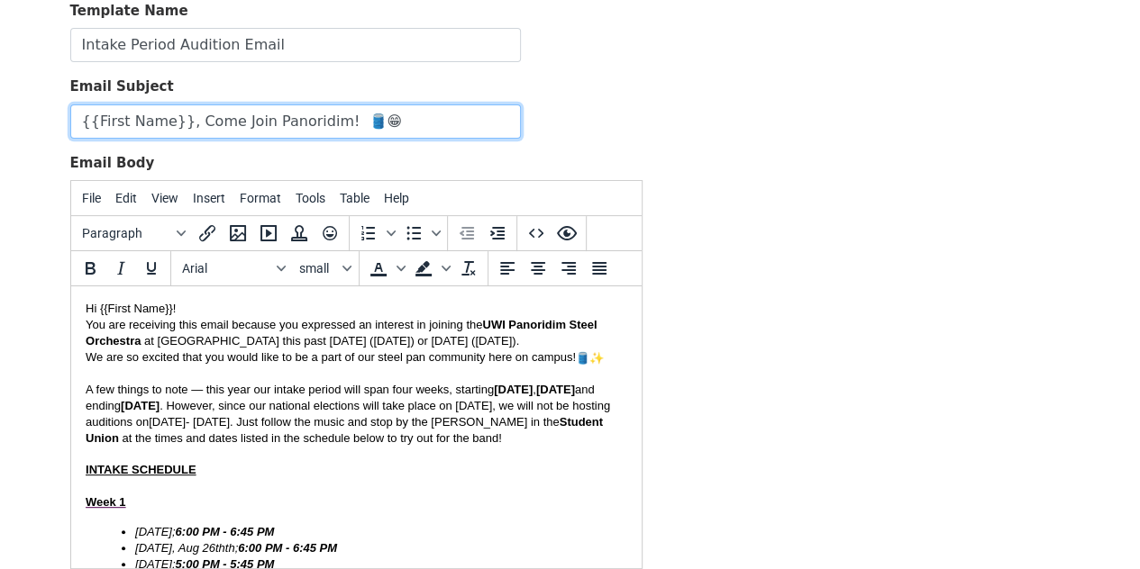
click at [323, 123] on input "{{First Name}}, Come Join Panoridim! 🛢️😁" at bounding box center [295, 122] width 450 height 34
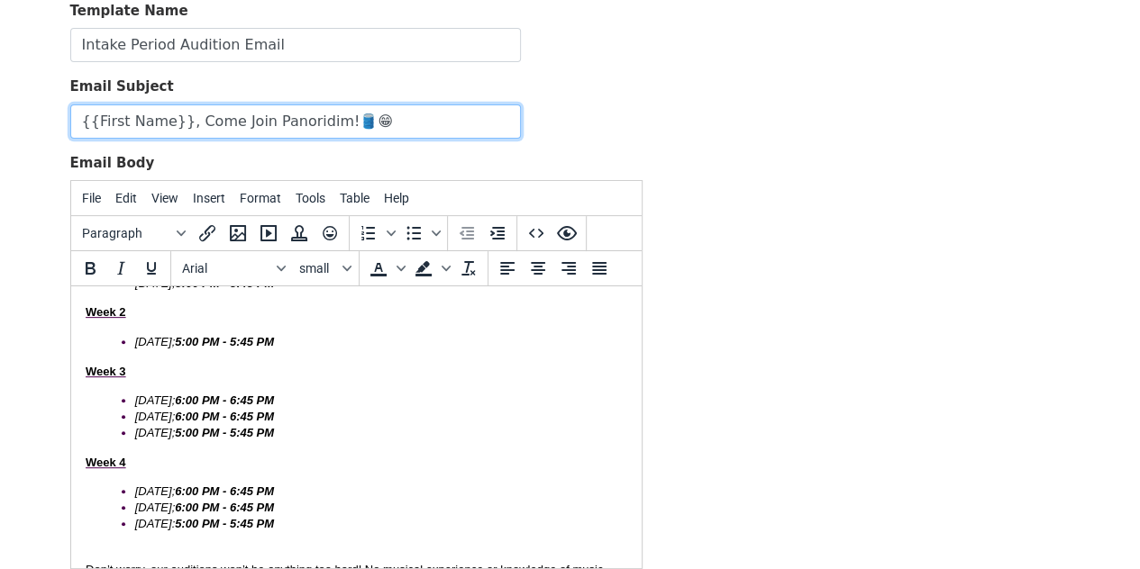
scroll to position [283, 0]
type input "{{First Name}}, Come Join Panoridim!🛢️😁"
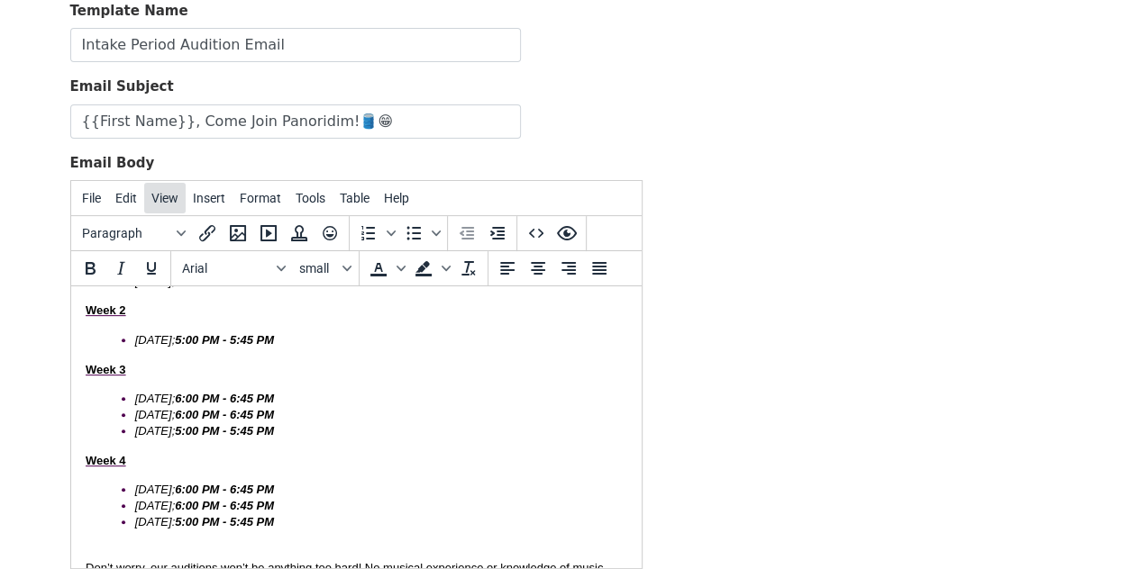
click at [151, 192] on span "View" at bounding box center [164, 198] width 27 height 14
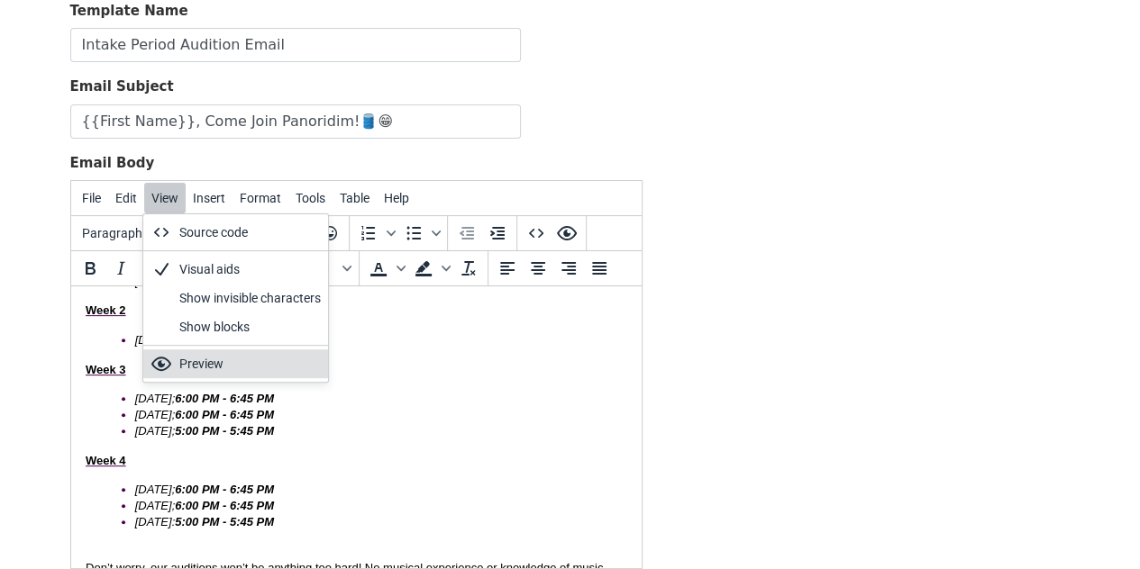
click at [192, 364] on div "Preview" at bounding box center [249, 364] width 141 height 22
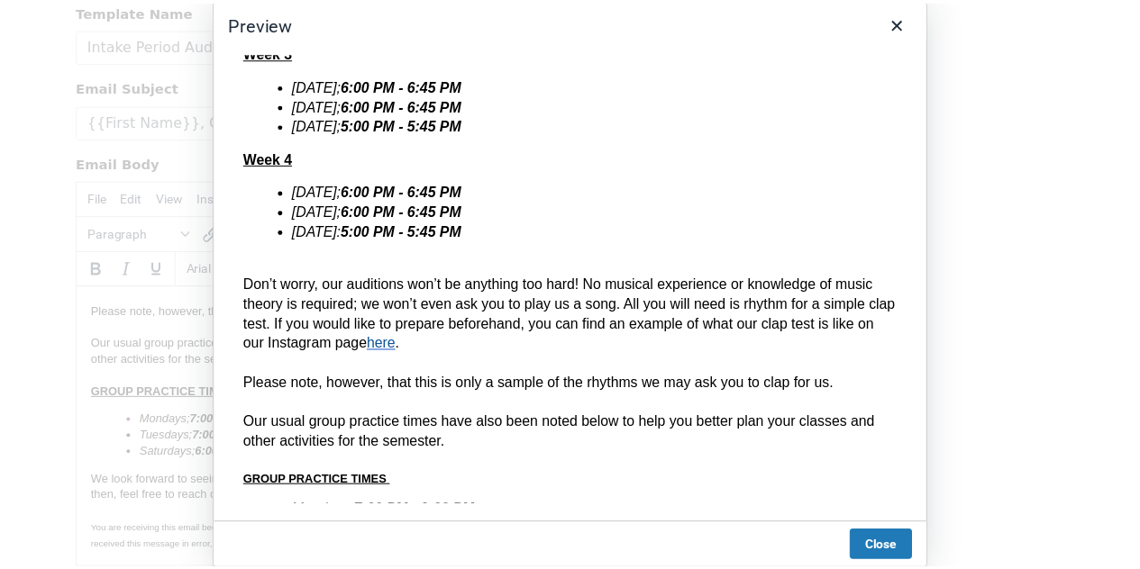
scroll to position [605, 0]
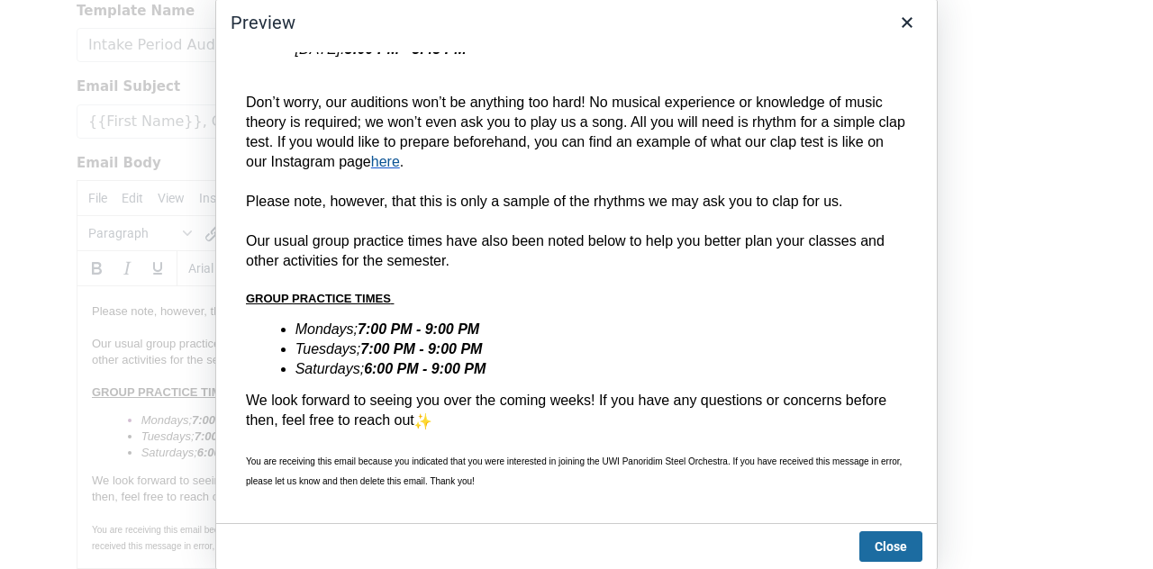
click at [900, 539] on button "Close" at bounding box center [891, 547] width 63 height 31
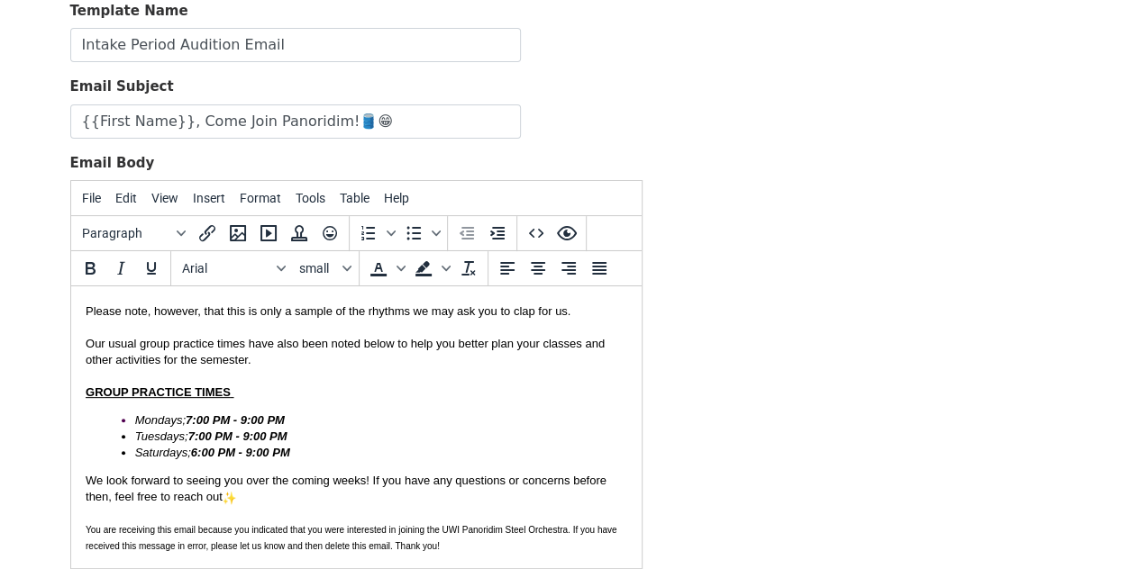
scroll to position [339, 0]
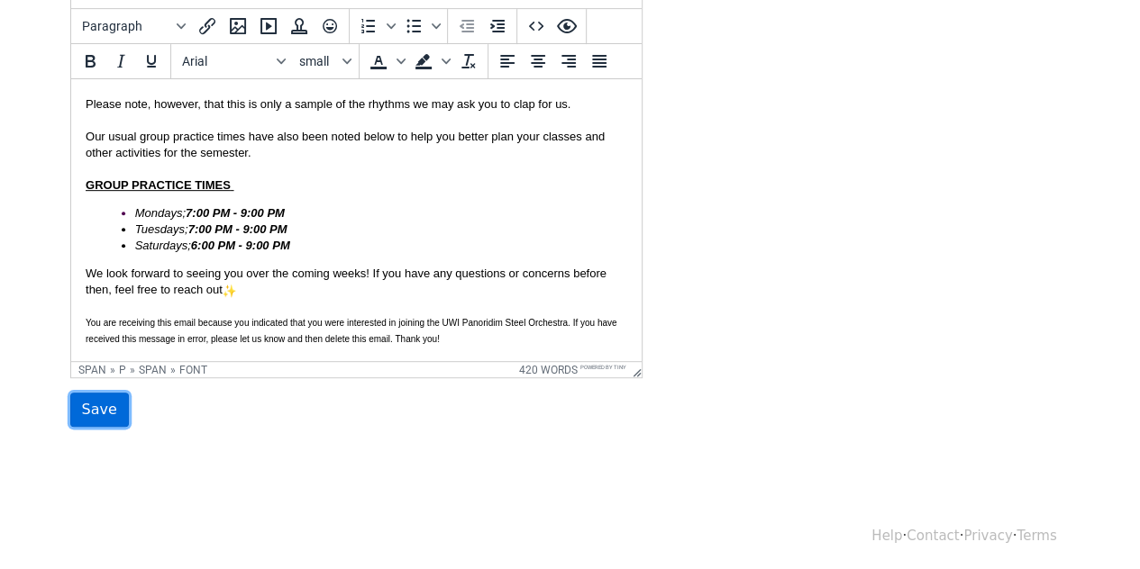
click at [97, 404] on input "Save" at bounding box center [99, 410] width 59 height 34
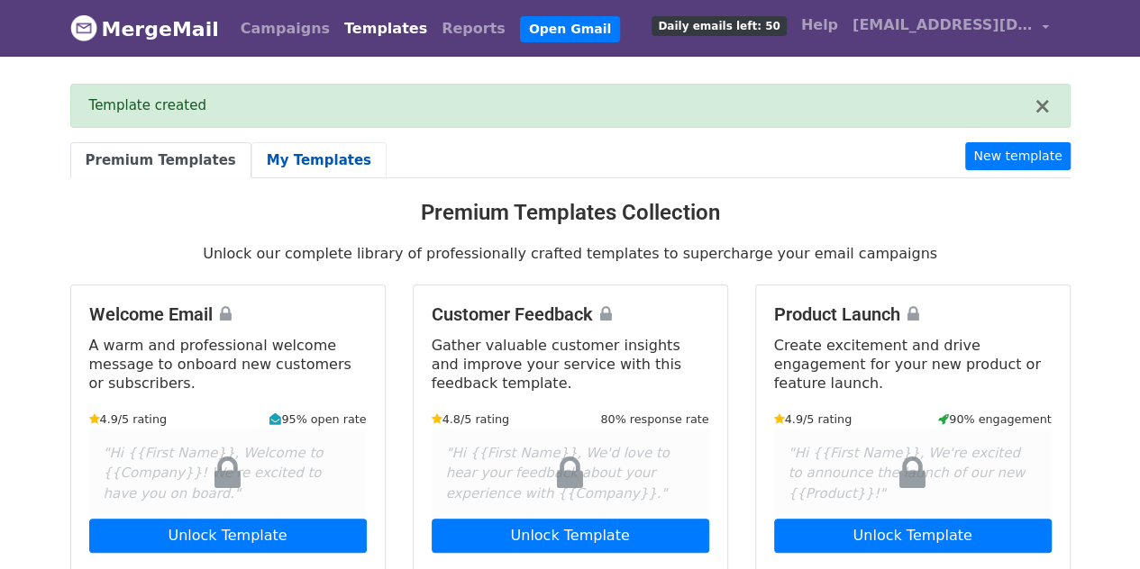
click at [292, 152] on link "My Templates" at bounding box center [318, 160] width 135 height 37
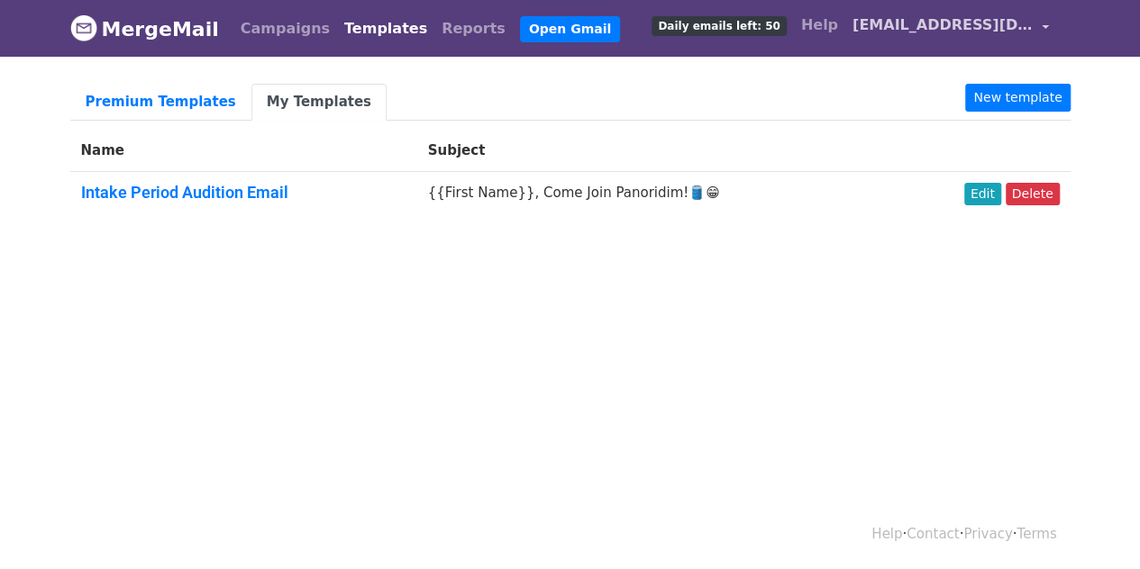
click at [958, 27] on span "[EMAIL_ADDRESS][DOMAIN_NAME]" at bounding box center [942, 25] width 180 height 22
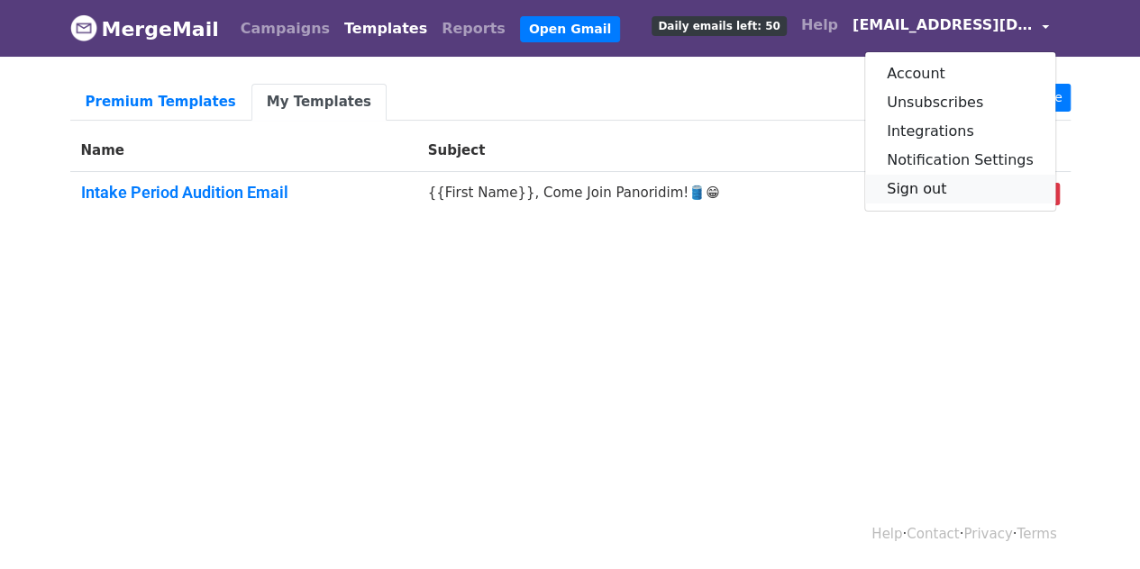
click at [933, 185] on link "Sign out" at bounding box center [960, 189] width 190 height 29
